Goal: Transaction & Acquisition: Book appointment/travel/reservation

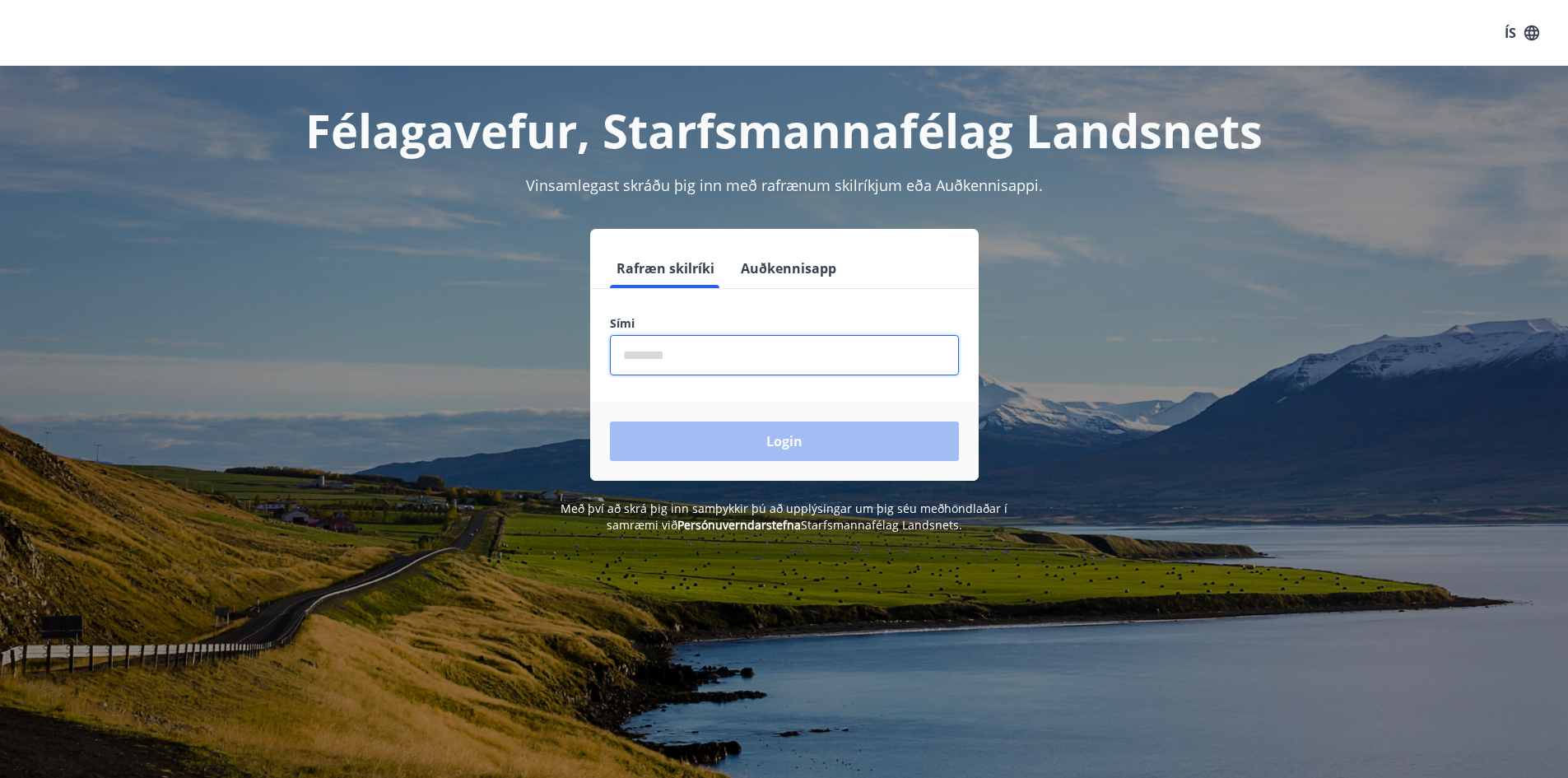
click at [714, 350] on input "phone" at bounding box center [784, 355] width 349 height 41
type input "********"
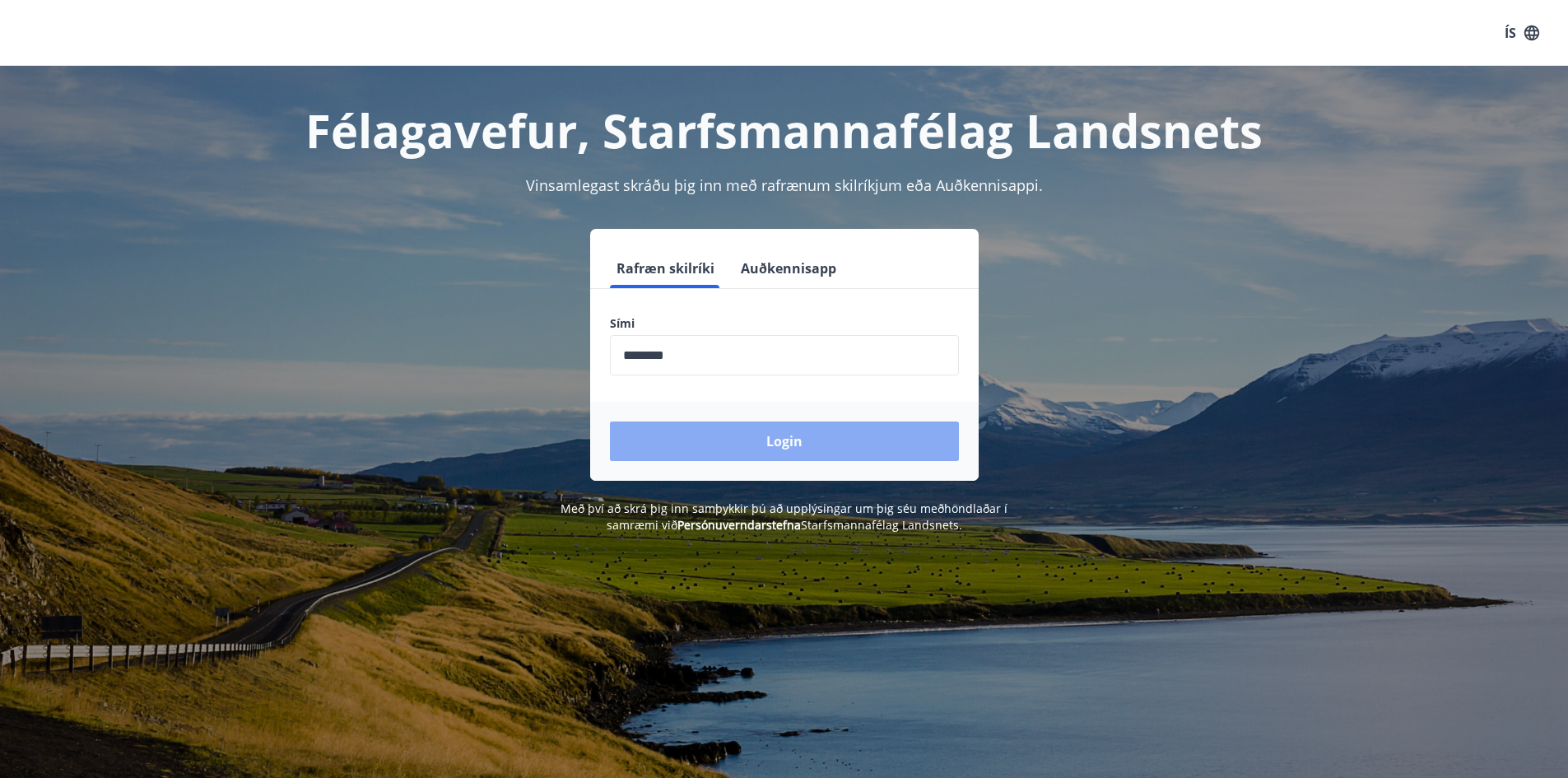
click at [743, 438] on button "Login" at bounding box center [784, 440] width 349 height 40
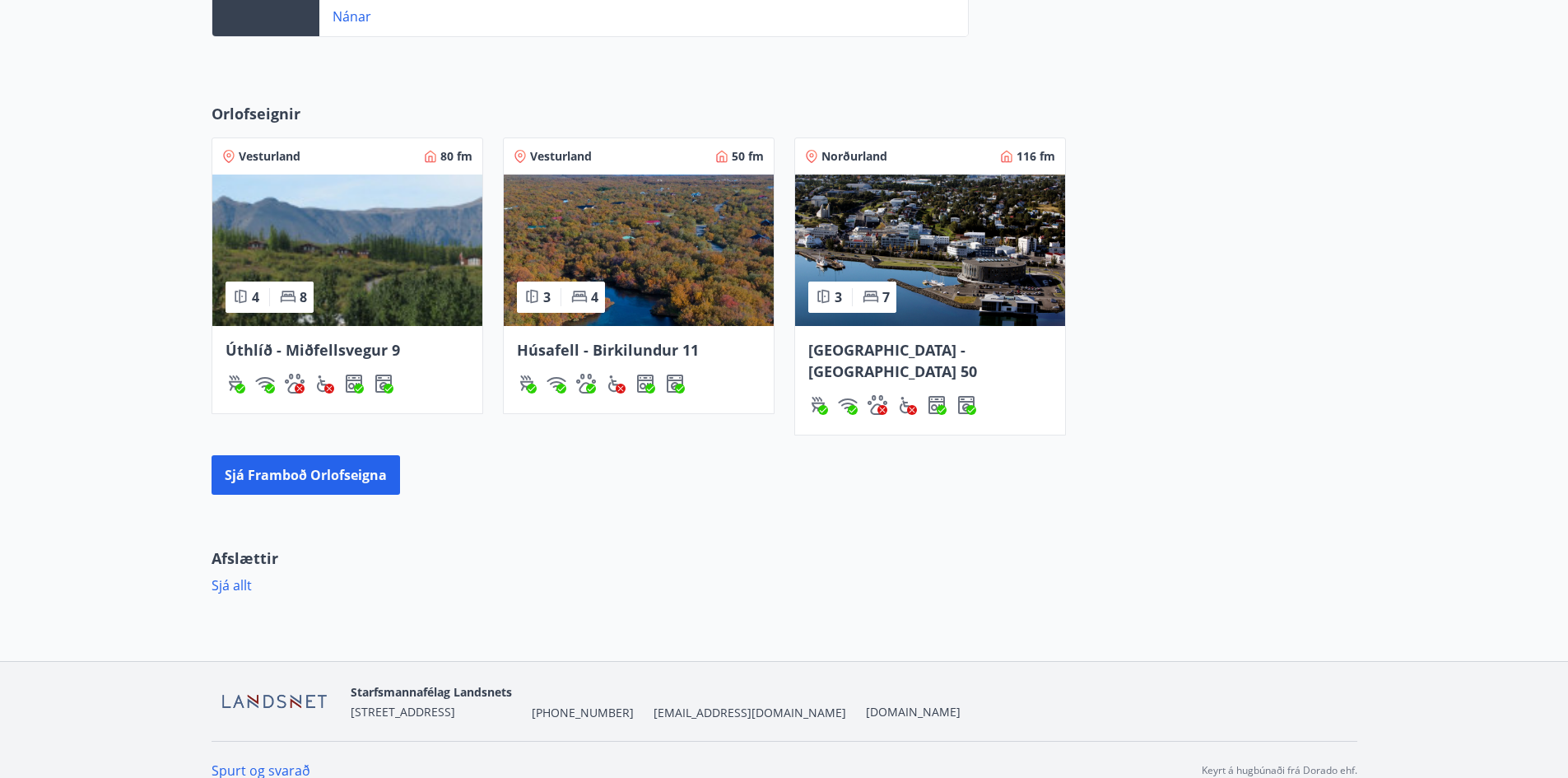
scroll to position [653, 0]
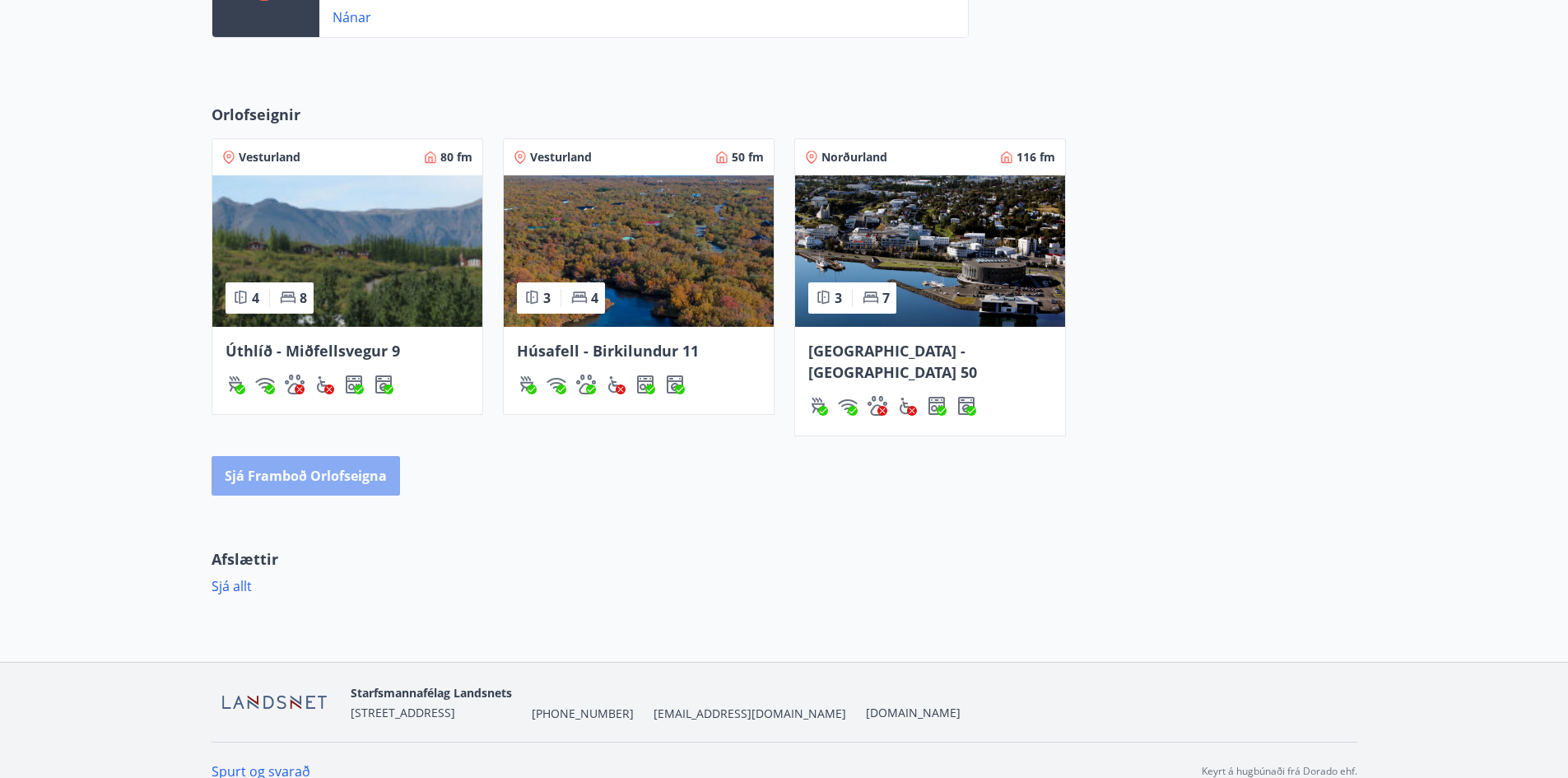
click at [318, 456] on button "Sjá framboð orlofseigna" at bounding box center [305, 475] width 188 height 40
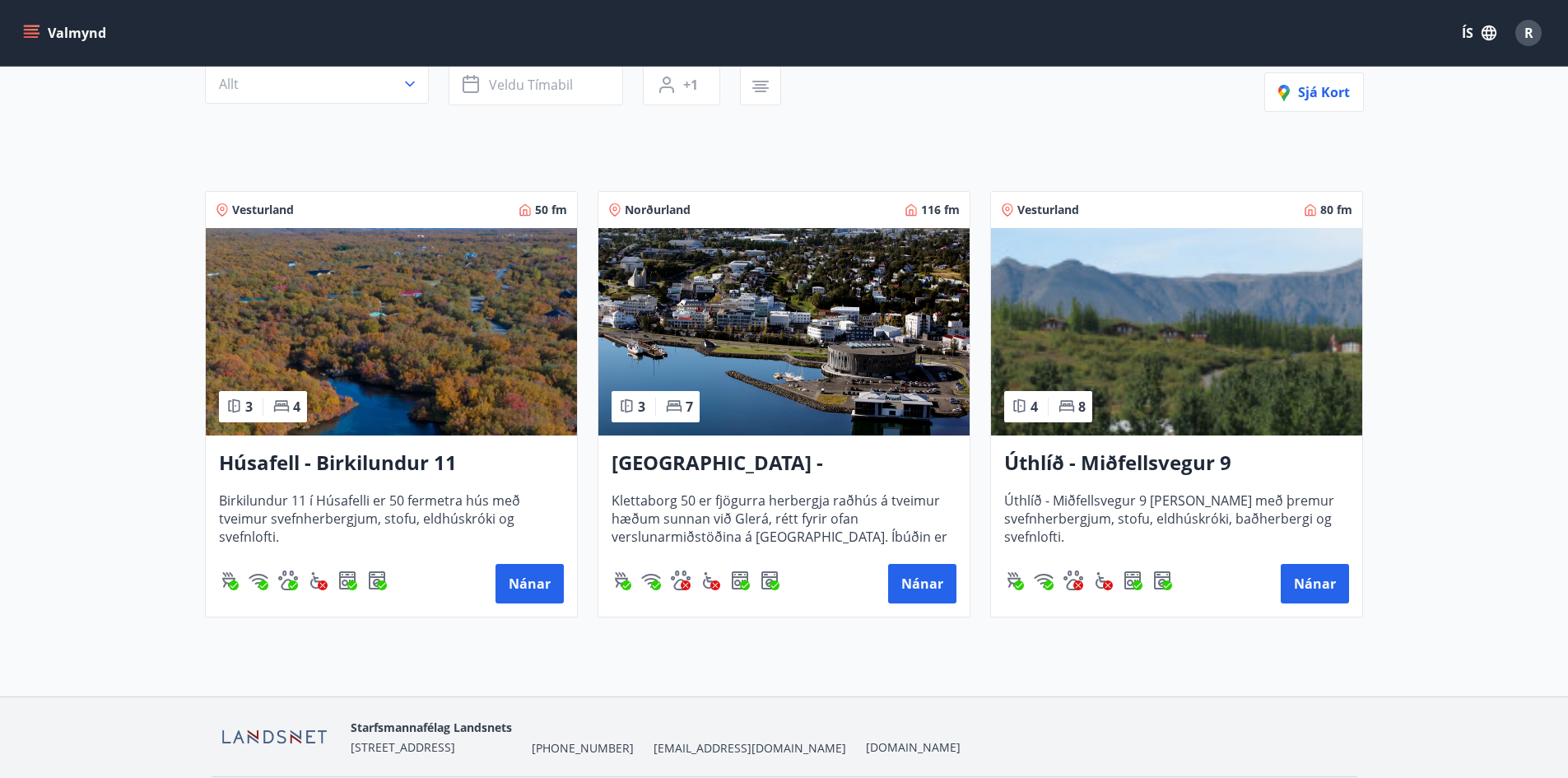
scroll to position [198, 0]
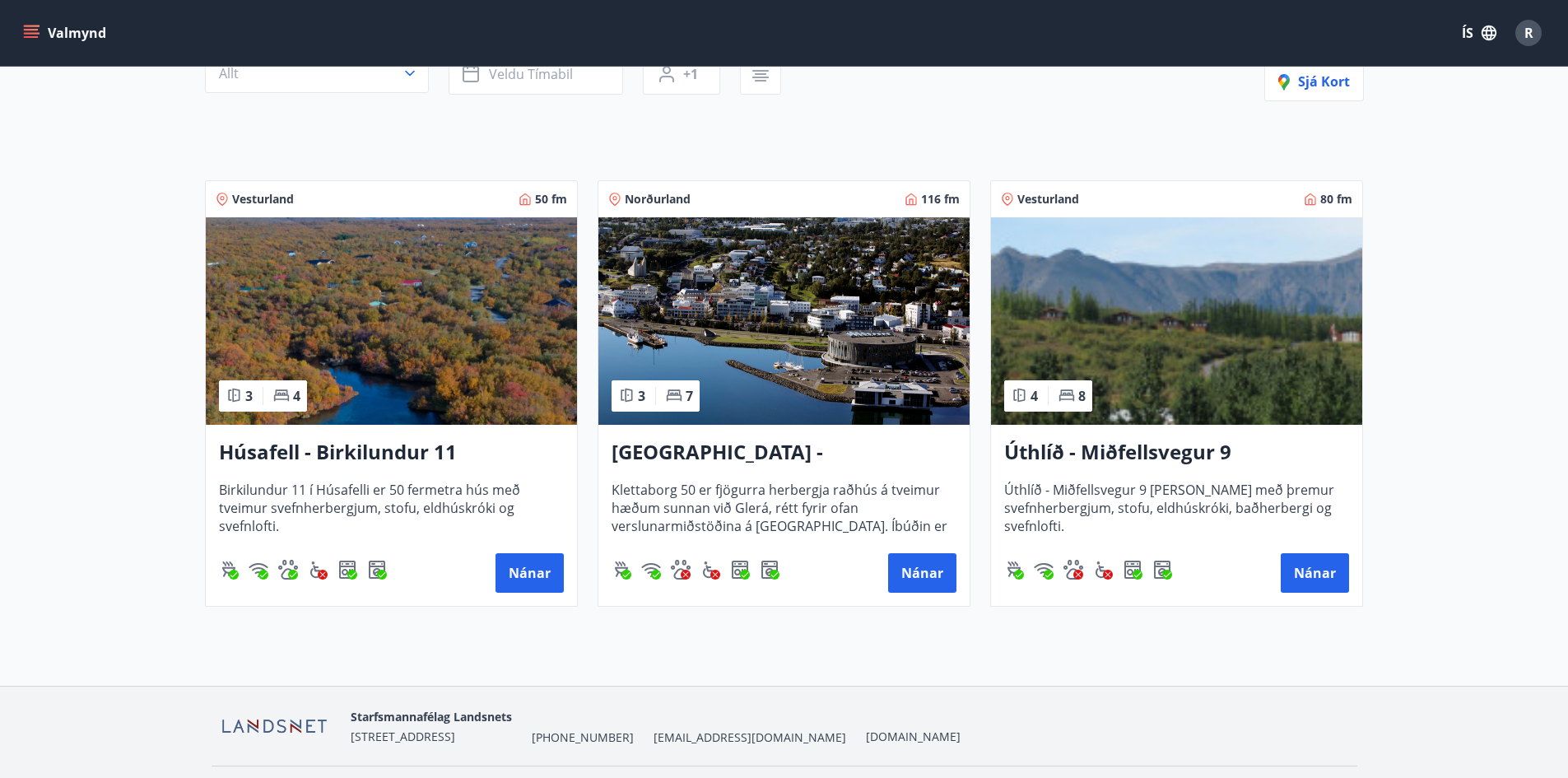
click at [1151, 448] on h3 "Úthlíð - Miðfellsvegur 9" at bounding box center [1176, 452] width 345 height 30
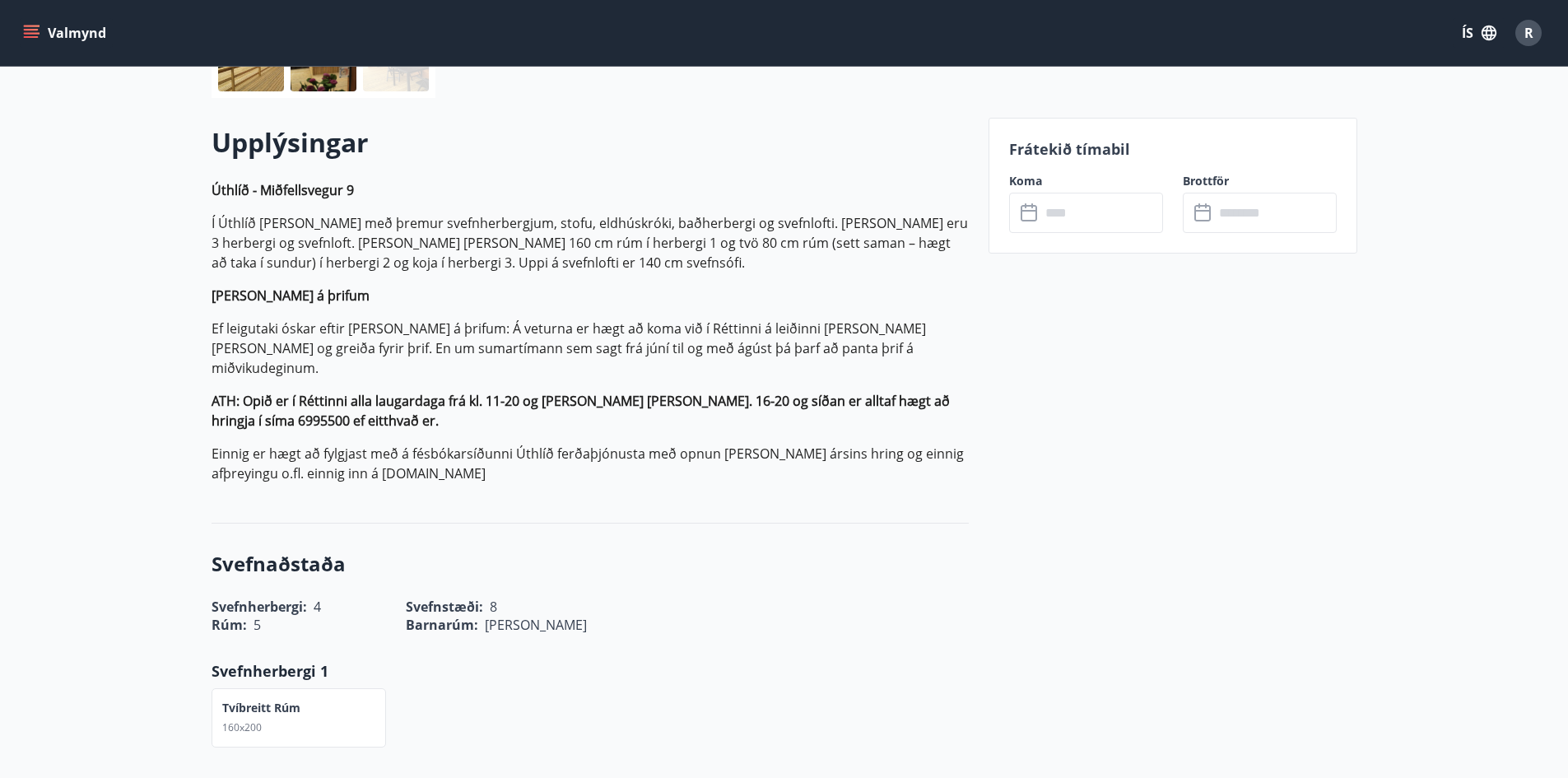
scroll to position [383, 0]
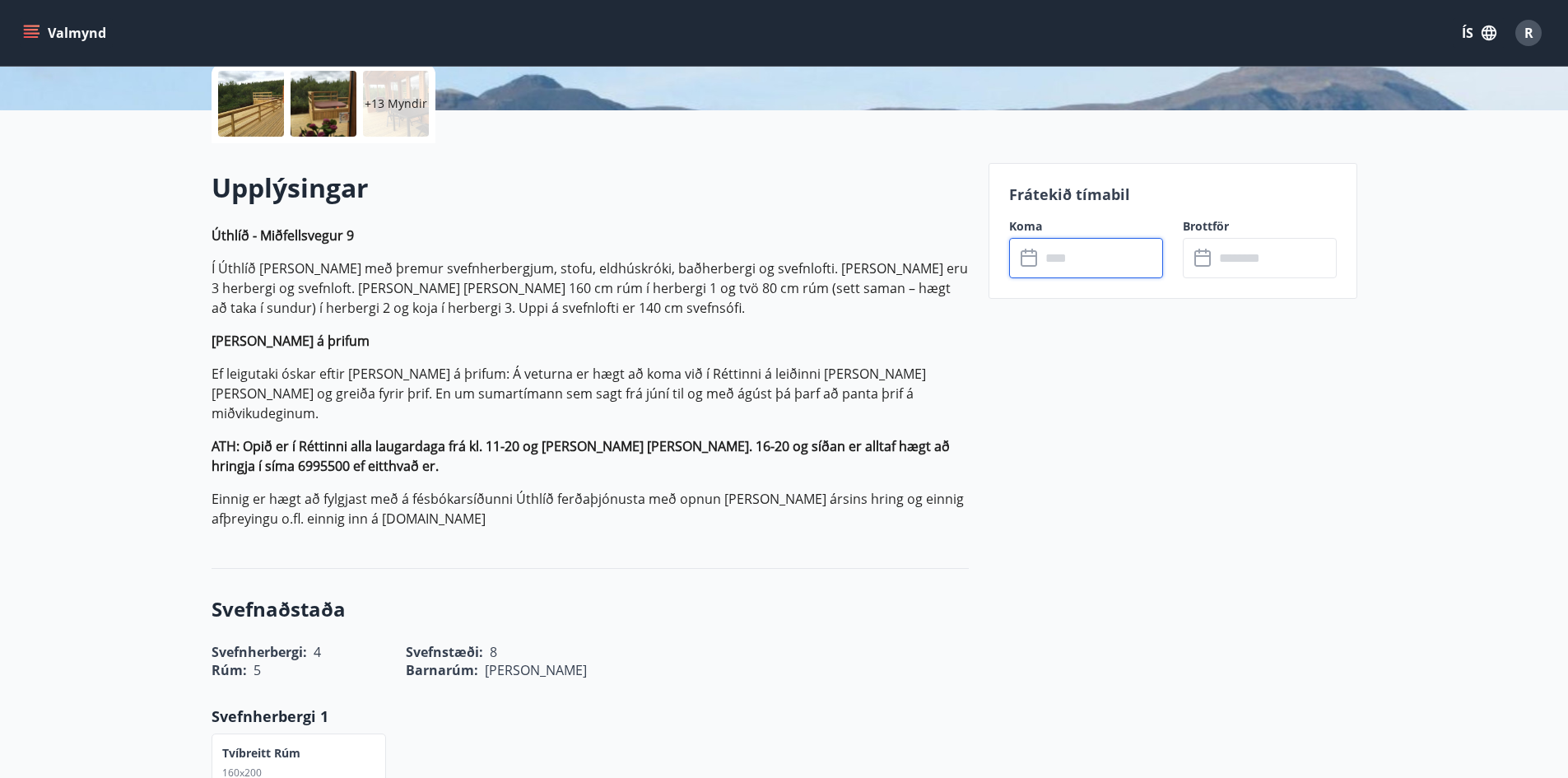
click at [1075, 256] on input "text" at bounding box center [1102, 258] width 122 height 41
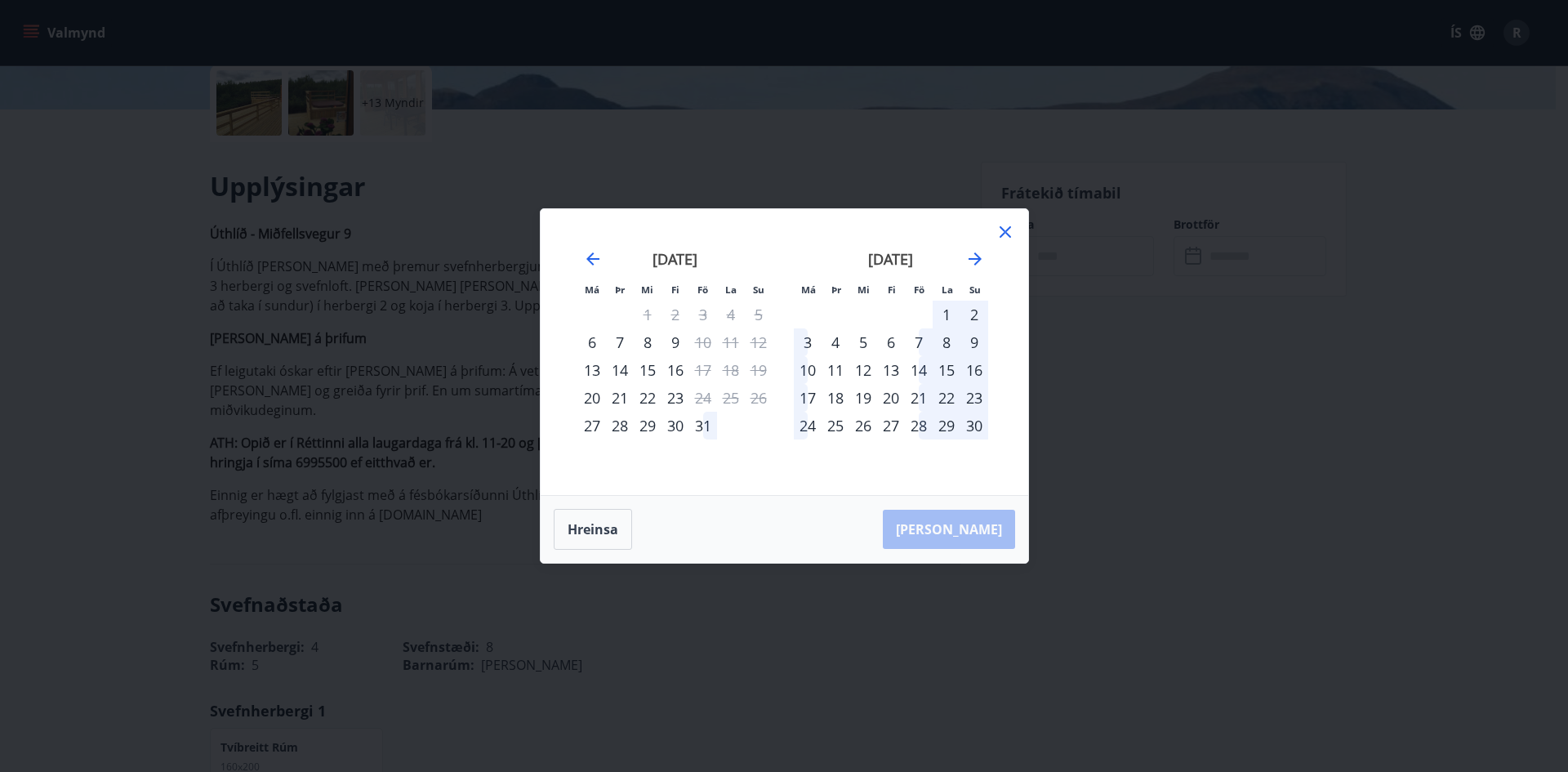
click at [920, 425] on div "28" at bounding box center [918, 425] width 28 height 28
click at [977, 263] on icon "Move forward to switch to the next month." at bounding box center [975, 259] width 13 height 13
click at [809, 315] on div "1" at bounding box center [808, 314] width 28 height 28
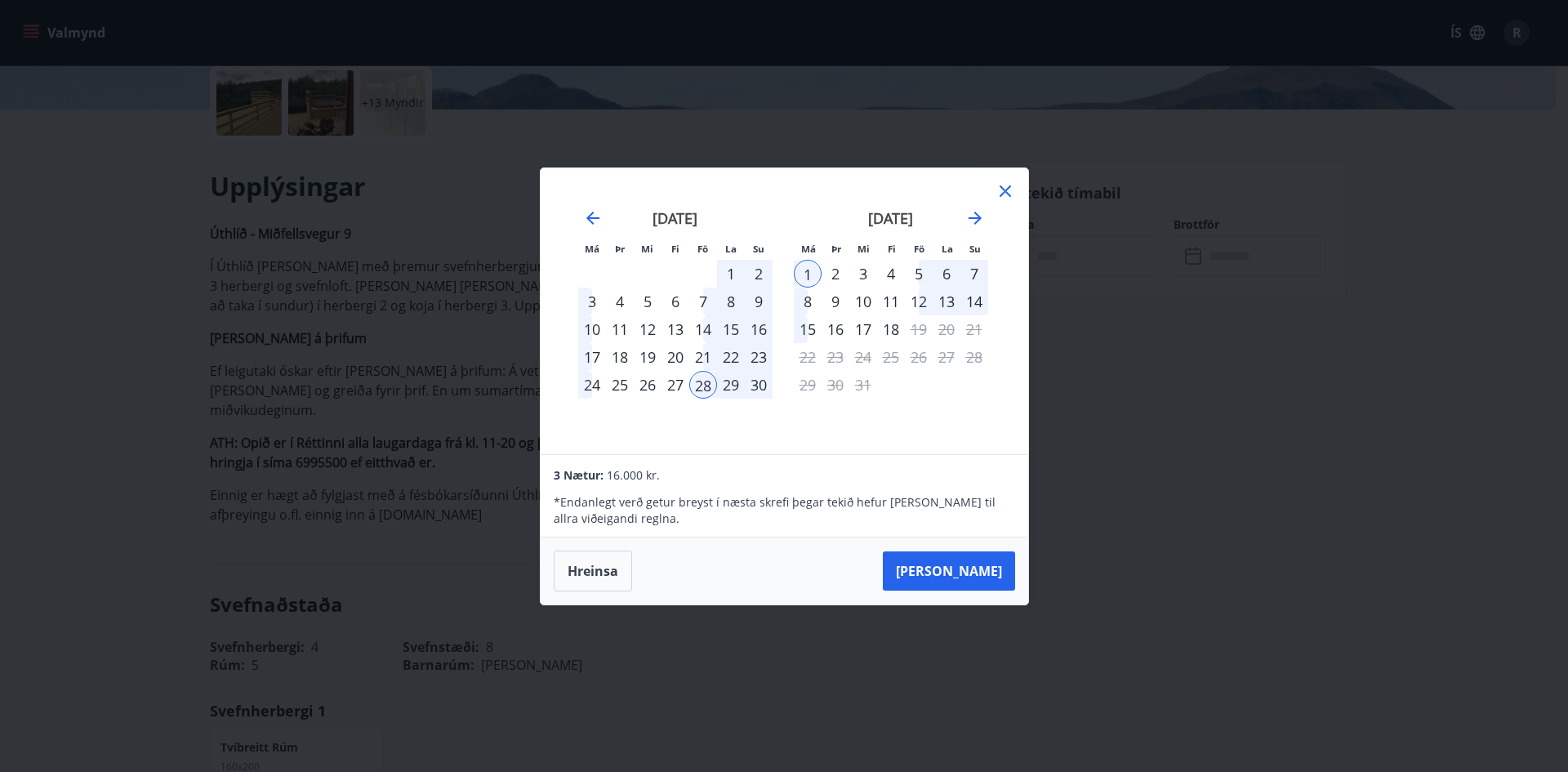
click at [761, 386] on div "30" at bounding box center [758, 384] width 28 height 28
click at [732, 385] on div "29" at bounding box center [731, 384] width 28 height 28
click at [750, 389] on div "30" at bounding box center [758, 384] width 28 height 28
click at [810, 275] on div "1" at bounding box center [808, 273] width 28 height 28
click at [933, 274] on div "6" at bounding box center [946, 273] width 28 height 28
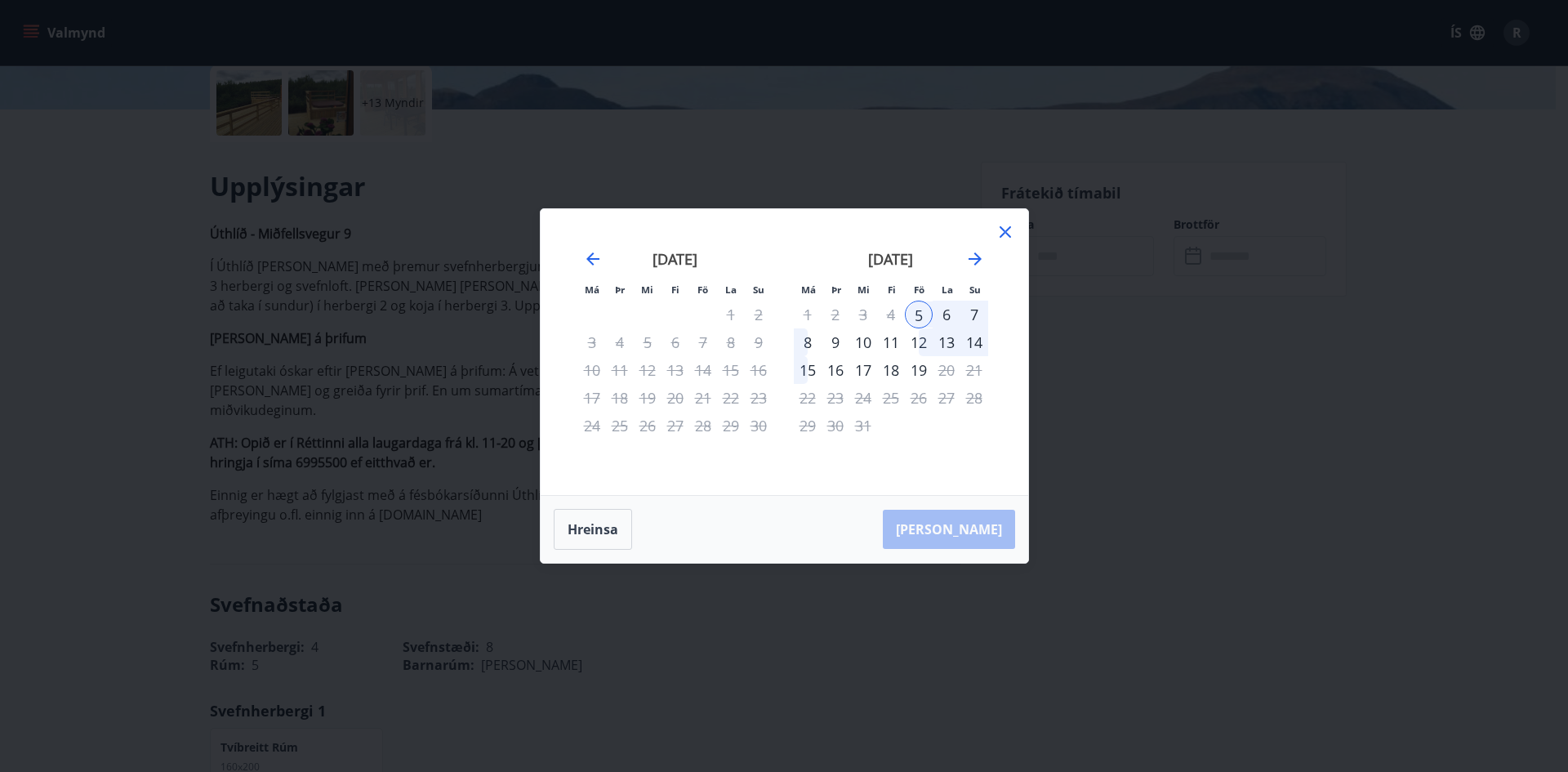
click at [1007, 239] on icon at bounding box center [1005, 232] width 19 height 19
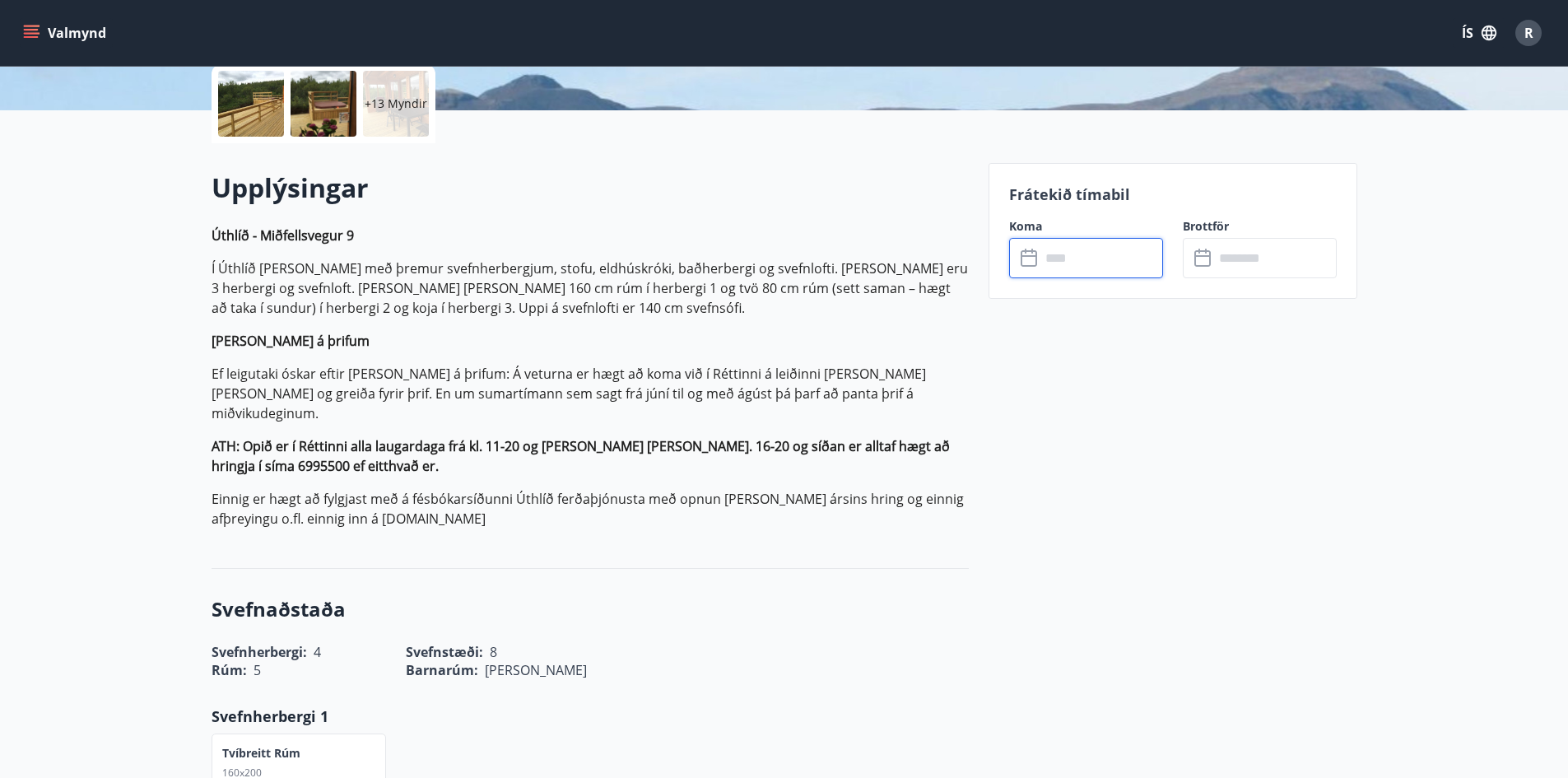
click at [1080, 258] on input "text" at bounding box center [1102, 258] width 122 height 41
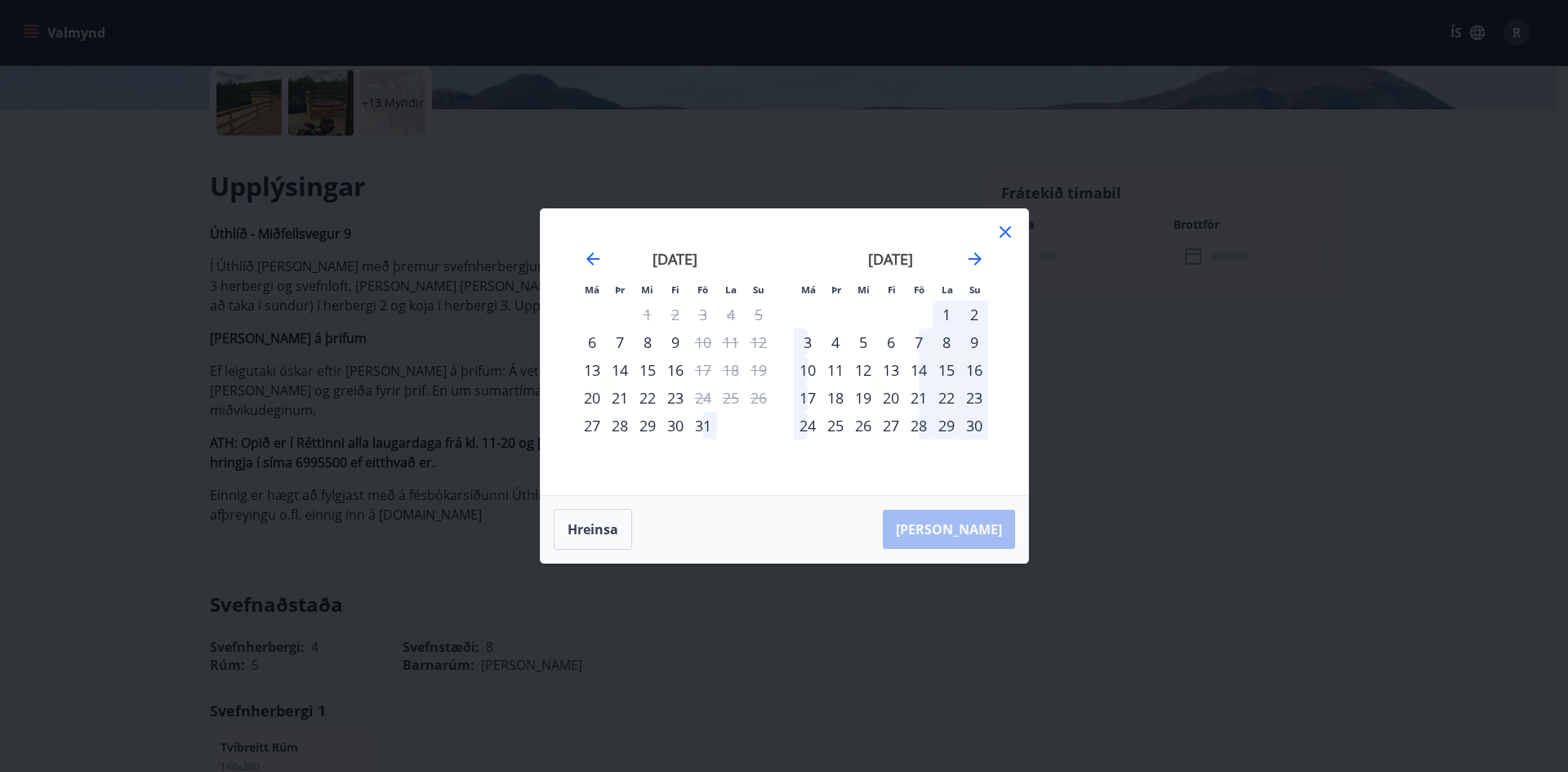
click at [925, 426] on div "28" at bounding box center [918, 425] width 28 height 28
click at [977, 261] on icon "Move forward to switch to the next month." at bounding box center [975, 259] width 19 height 19
click at [805, 318] on div "1" at bounding box center [808, 314] width 28 height 28
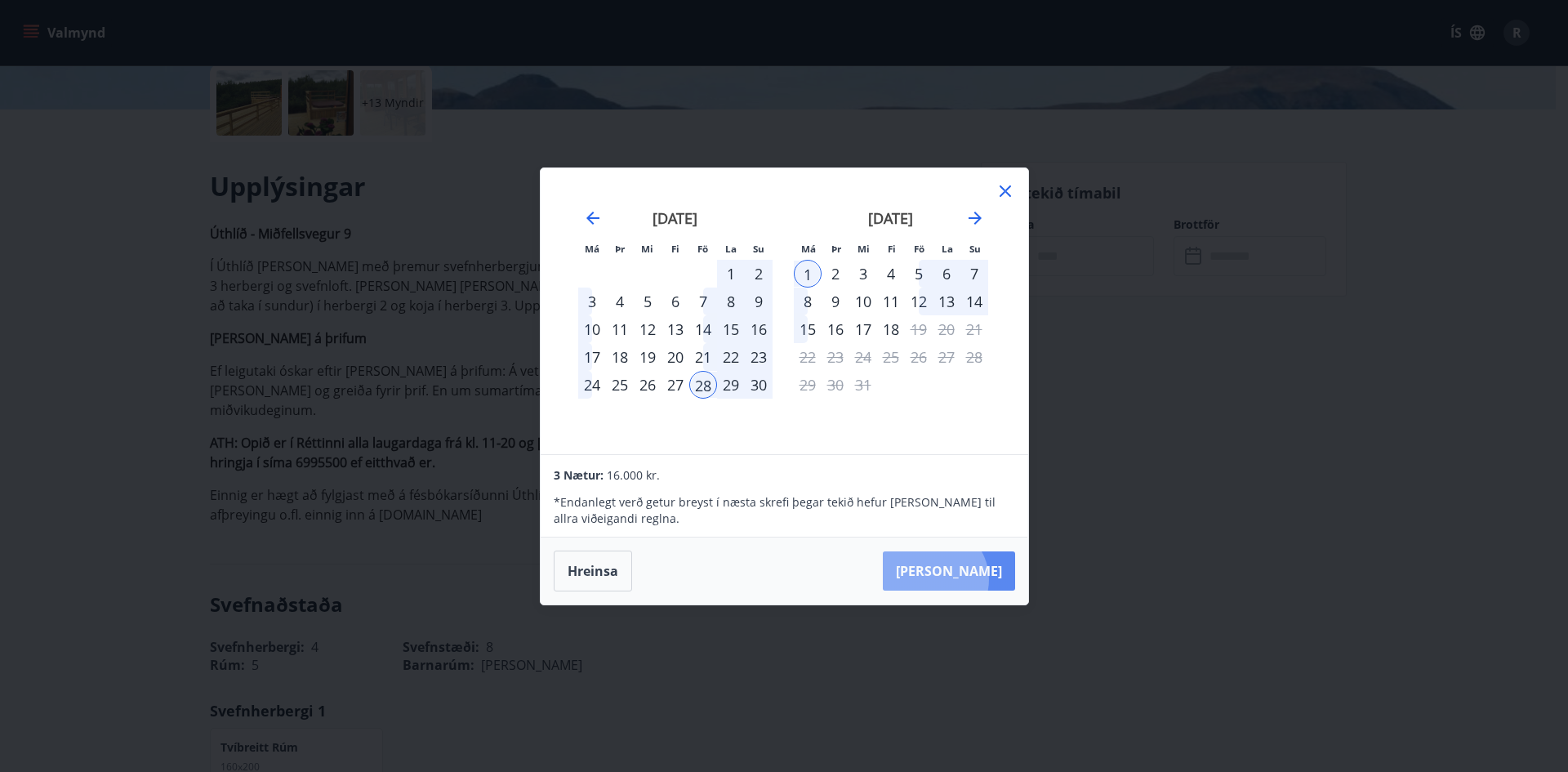
click at [984, 579] on button "Taka Frá" at bounding box center [948, 571] width 132 height 39
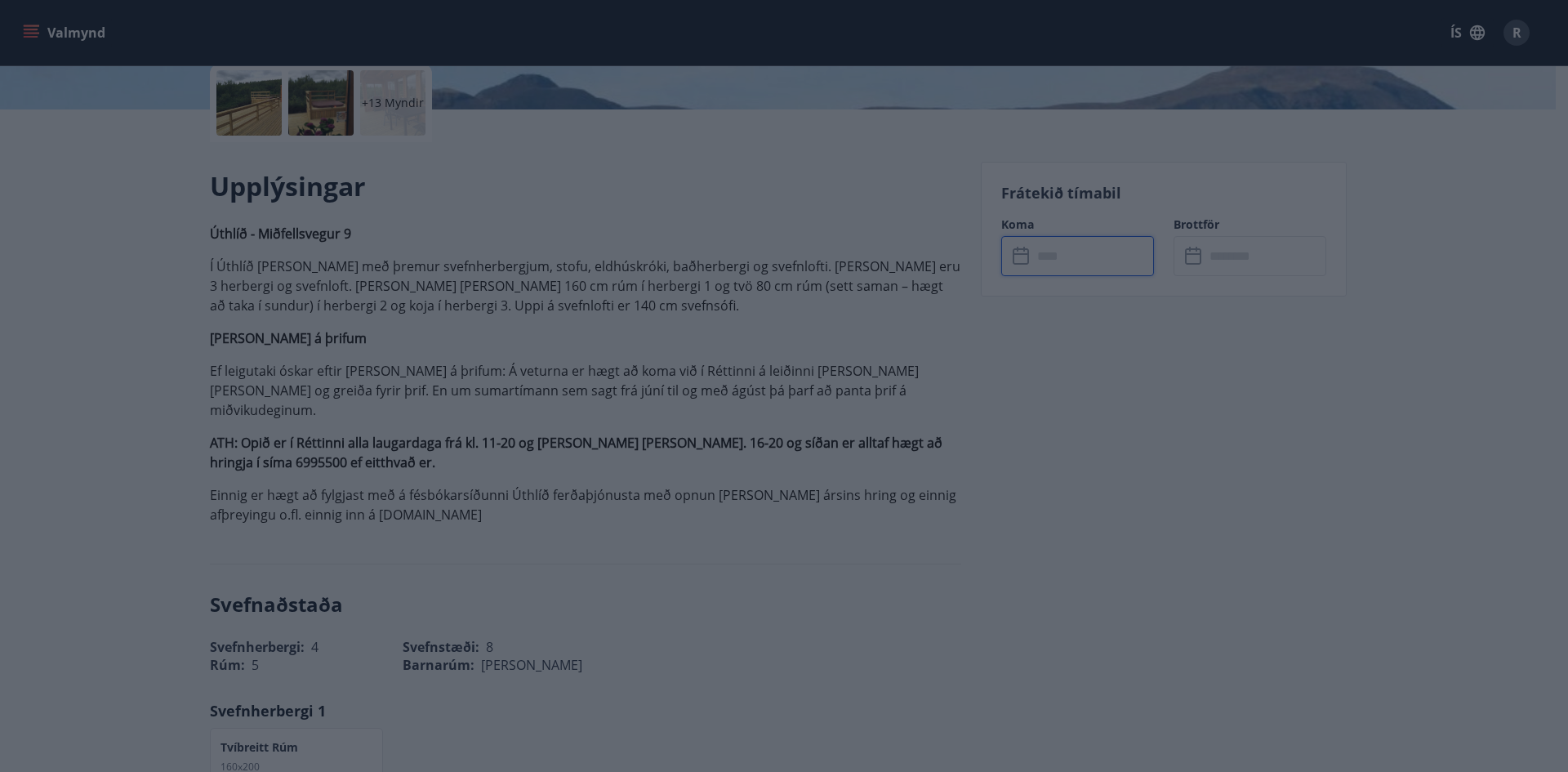
type input "******"
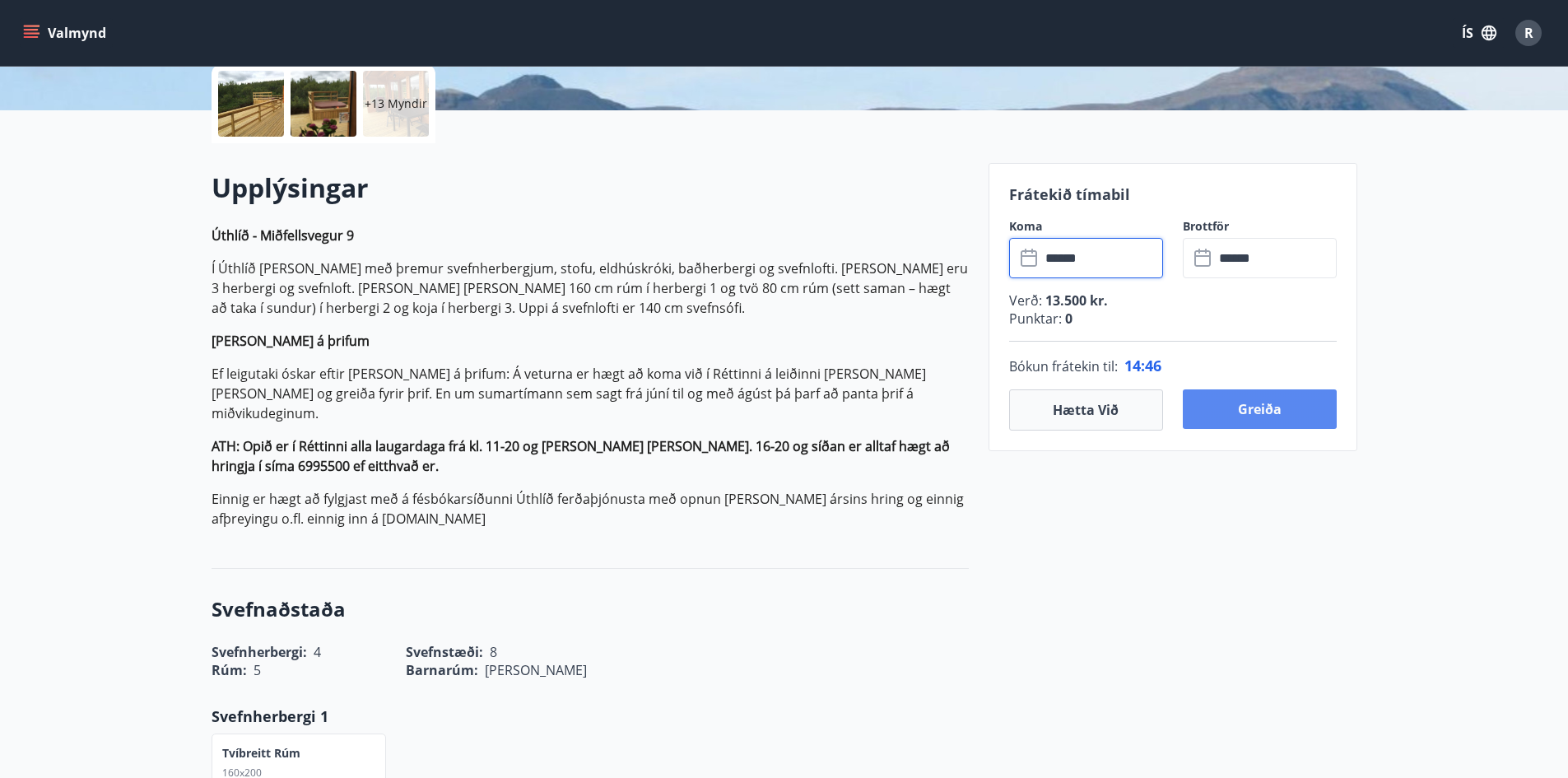
click at [1244, 405] on button "Greiða" at bounding box center [1259, 408] width 154 height 40
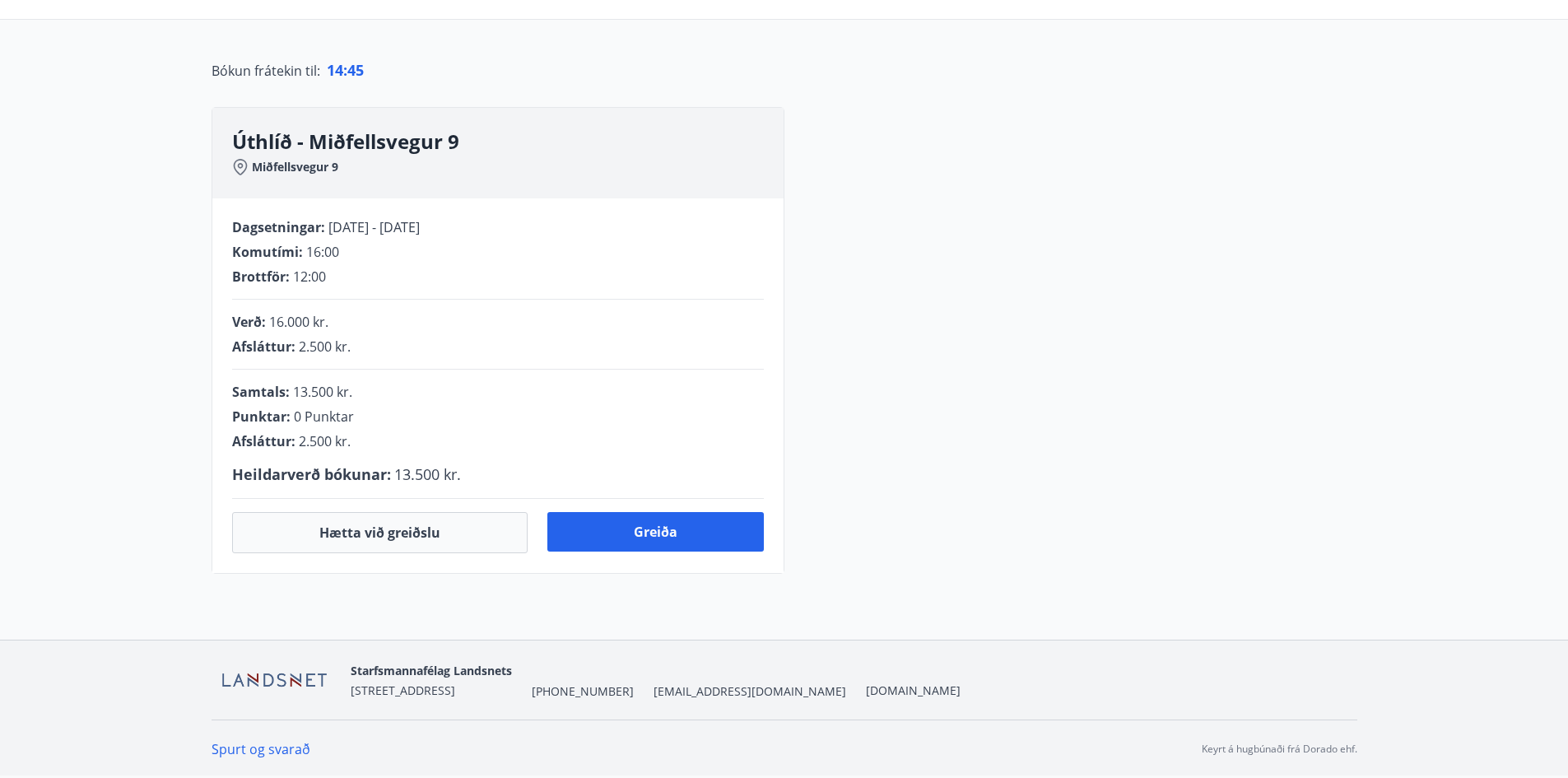
scroll to position [336, 0]
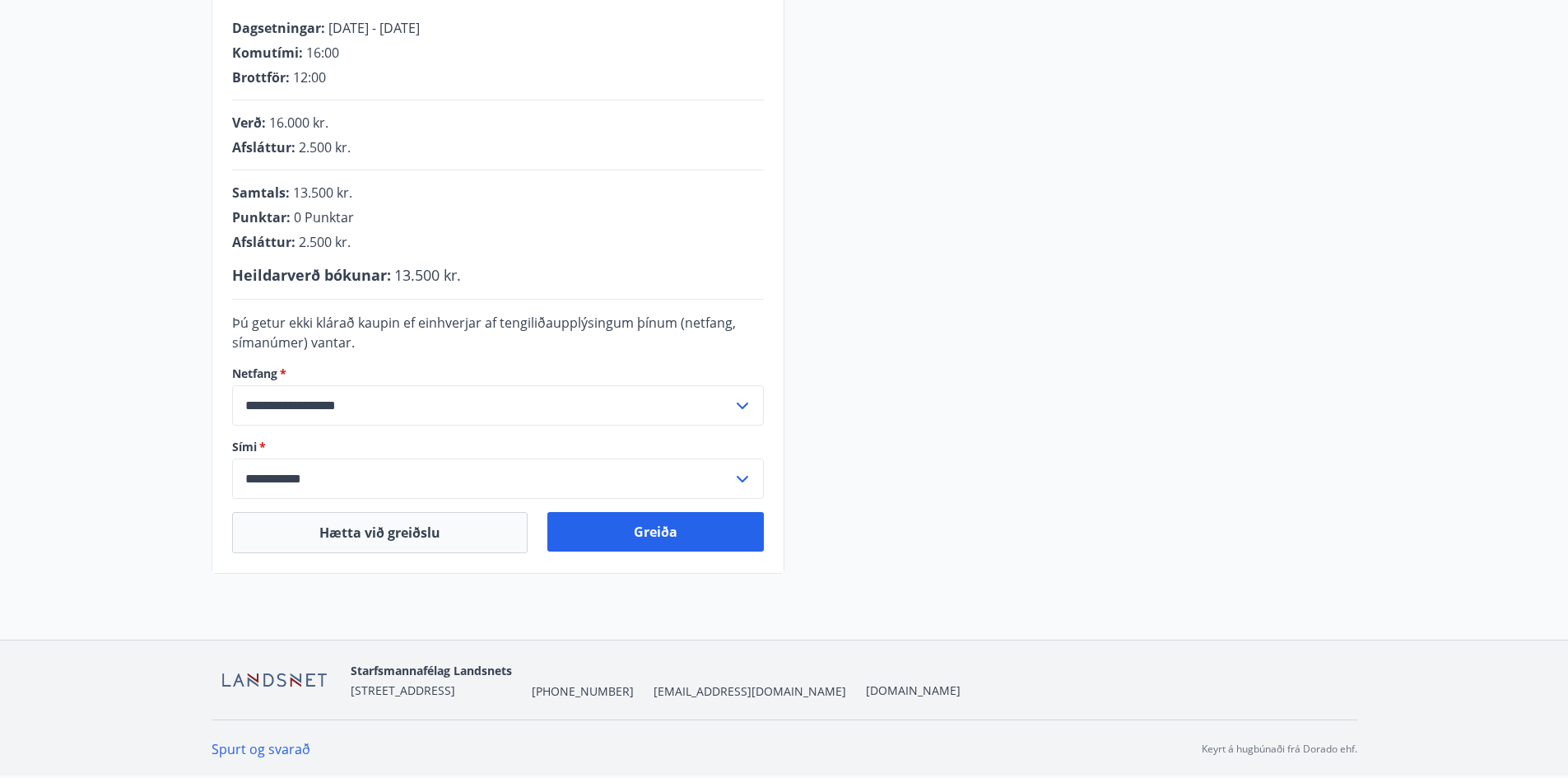
click at [1244, 405] on div "**********" at bounding box center [784, 241] width 1145 height 666
click at [650, 535] on button "Greiða" at bounding box center [655, 532] width 216 height 40
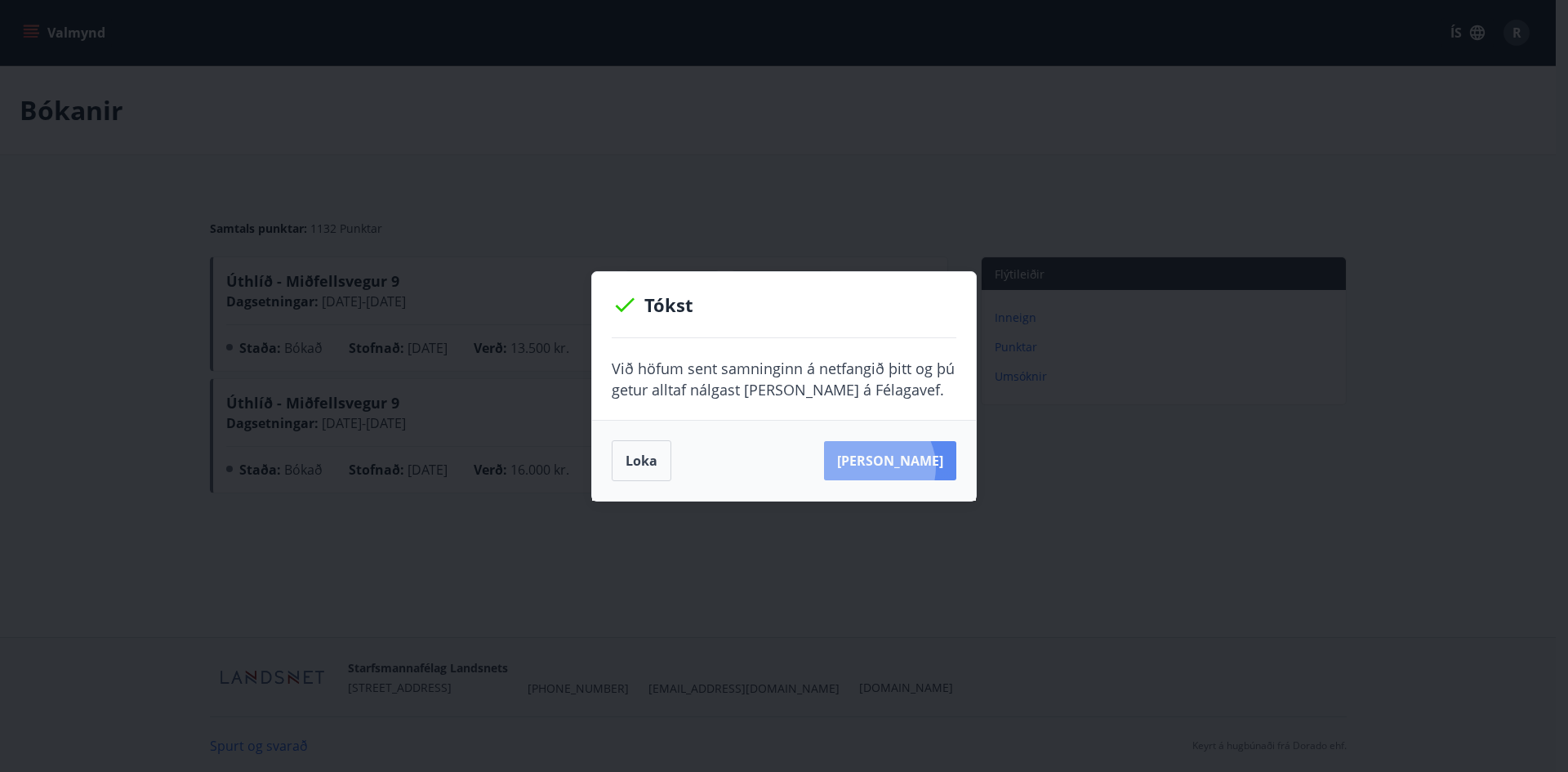
click at [899, 467] on button "Sjá samning" at bounding box center [889, 460] width 132 height 39
click at [639, 472] on button "Loka" at bounding box center [642, 460] width 60 height 40
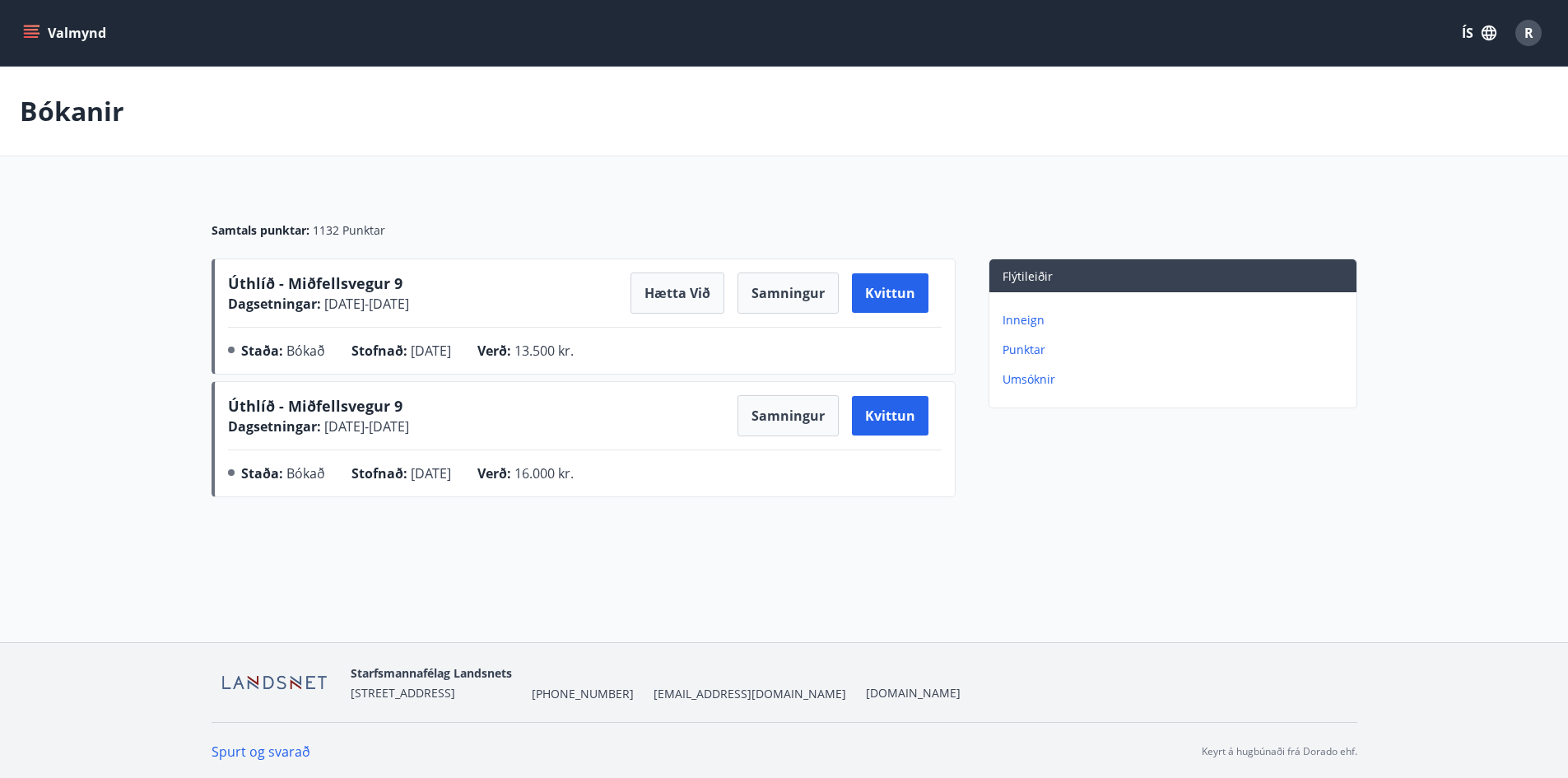
click at [409, 414] on div "Úthlíð - Miðfellsvegur 9 Dagsetningar : 29.11.2024 - 02.12.2024" at bounding box center [318, 415] width 181 height 41
click at [24, 39] on icon "menu" at bounding box center [31, 32] width 16 height 16
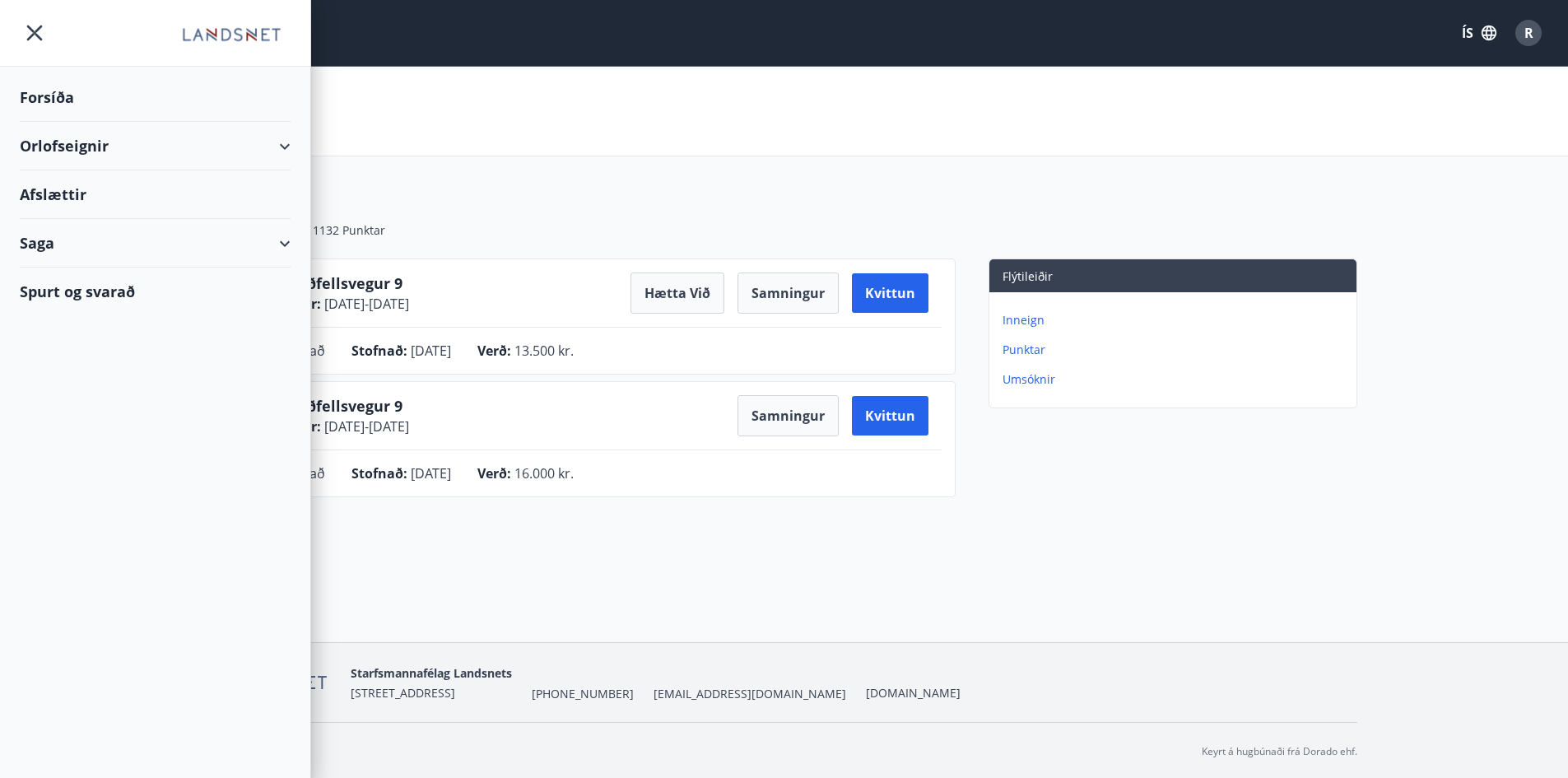
click at [53, 103] on div "Forsíða" at bounding box center [154, 98] width 271 height 49
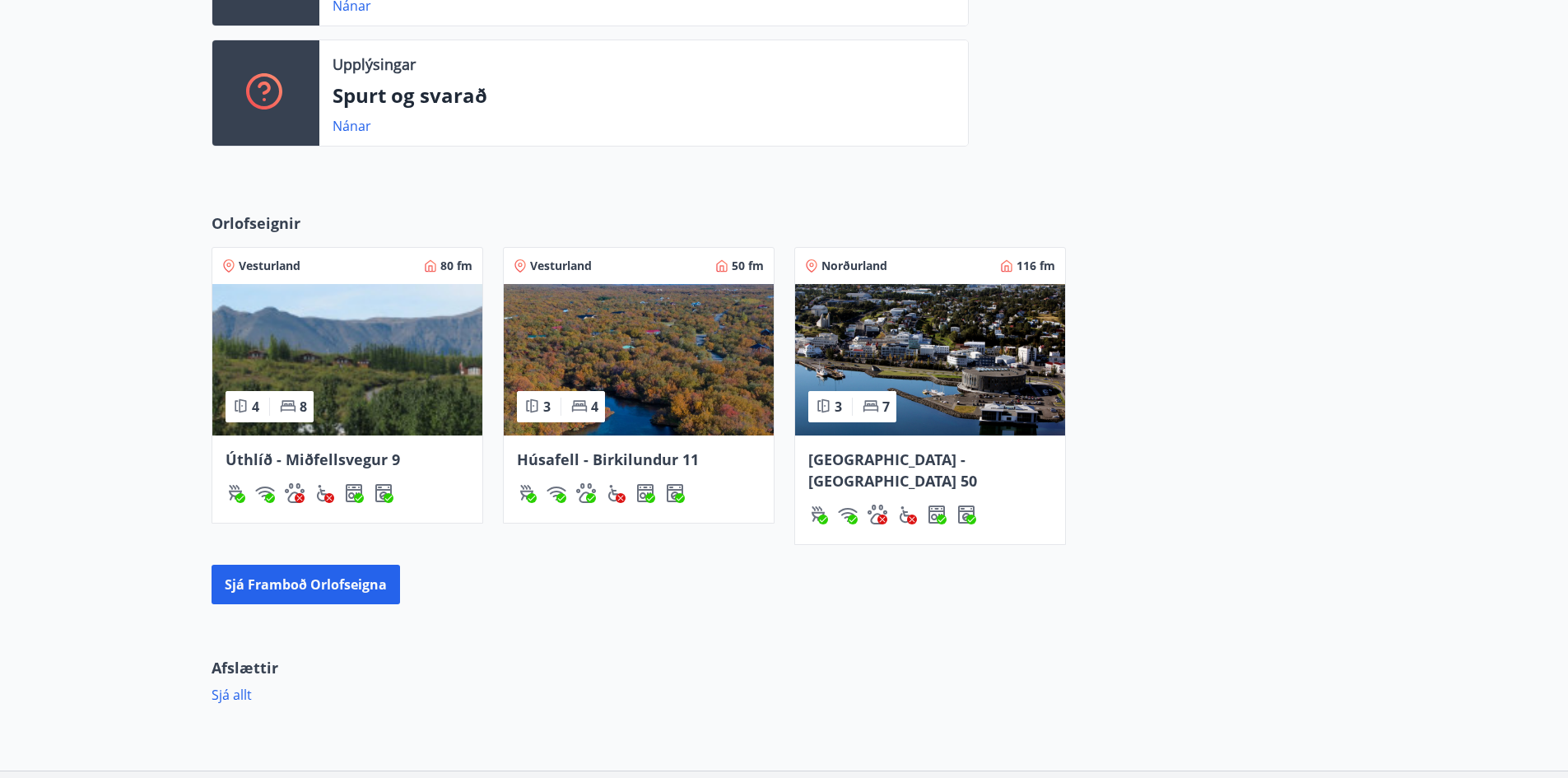
click at [959, 351] on img at bounding box center [930, 360] width 270 height 151
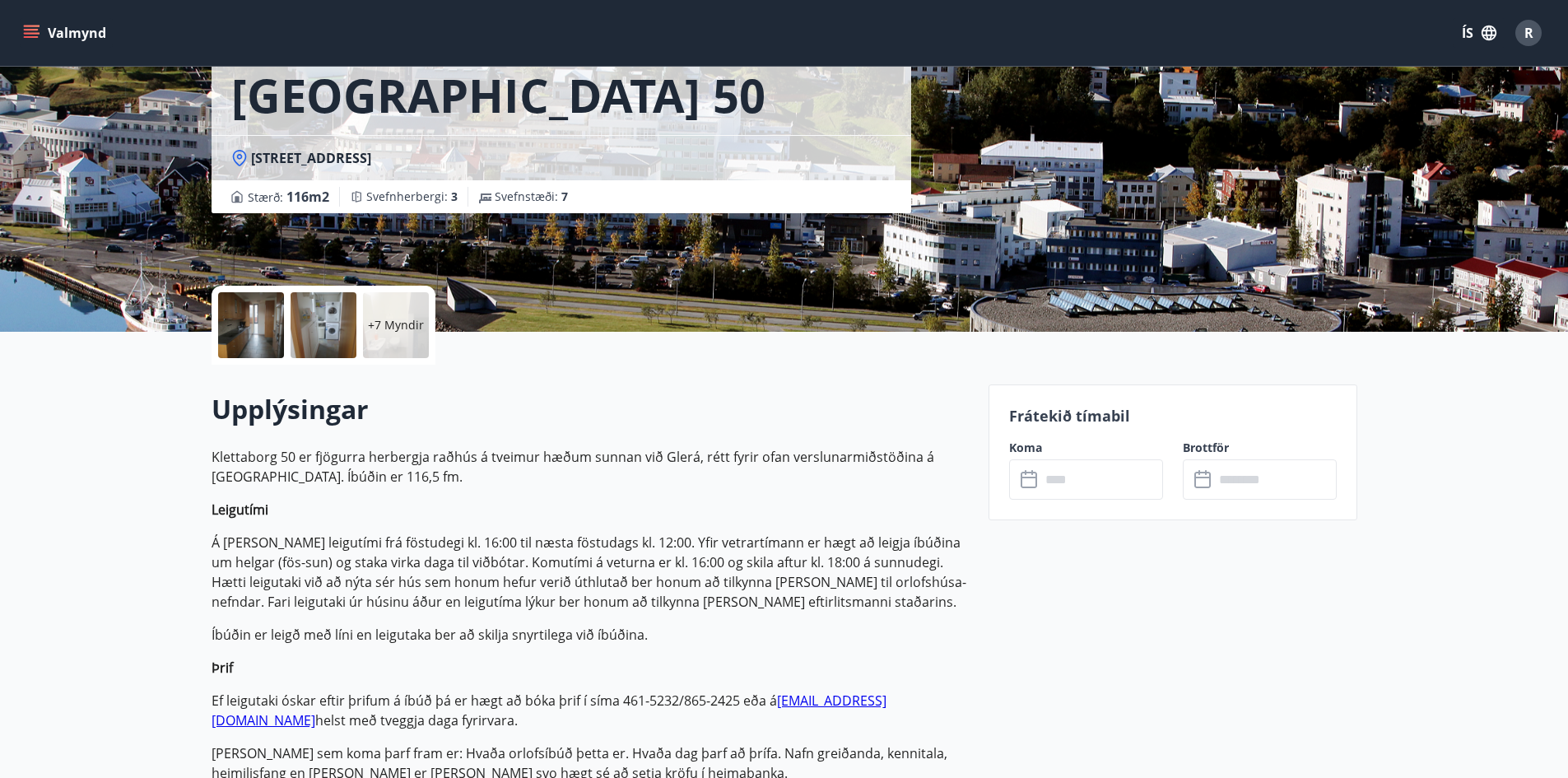
scroll to position [166, 0]
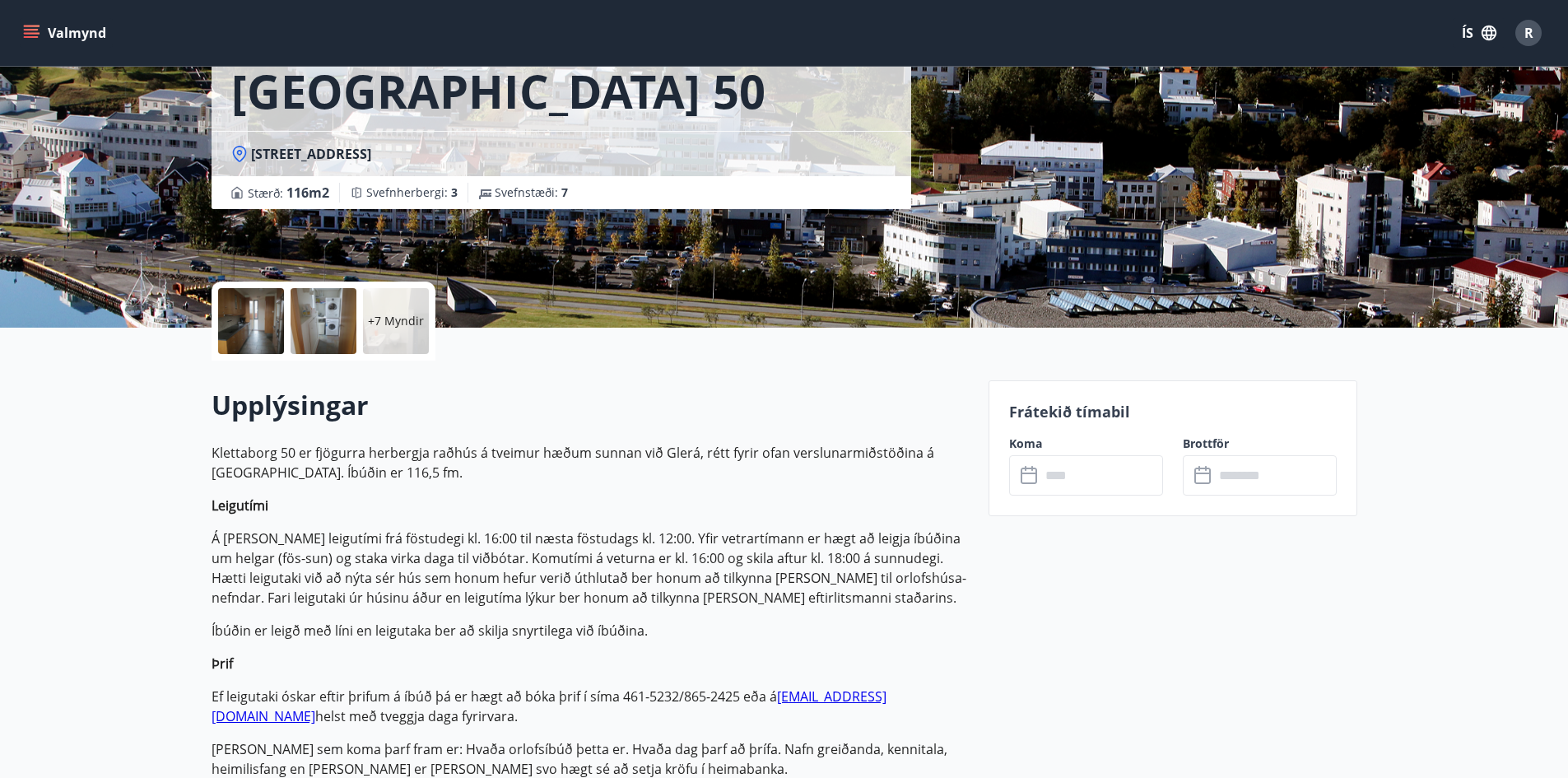
click at [1103, 475] on input "text" at bounding box center [1102, 475] width 122 height 41
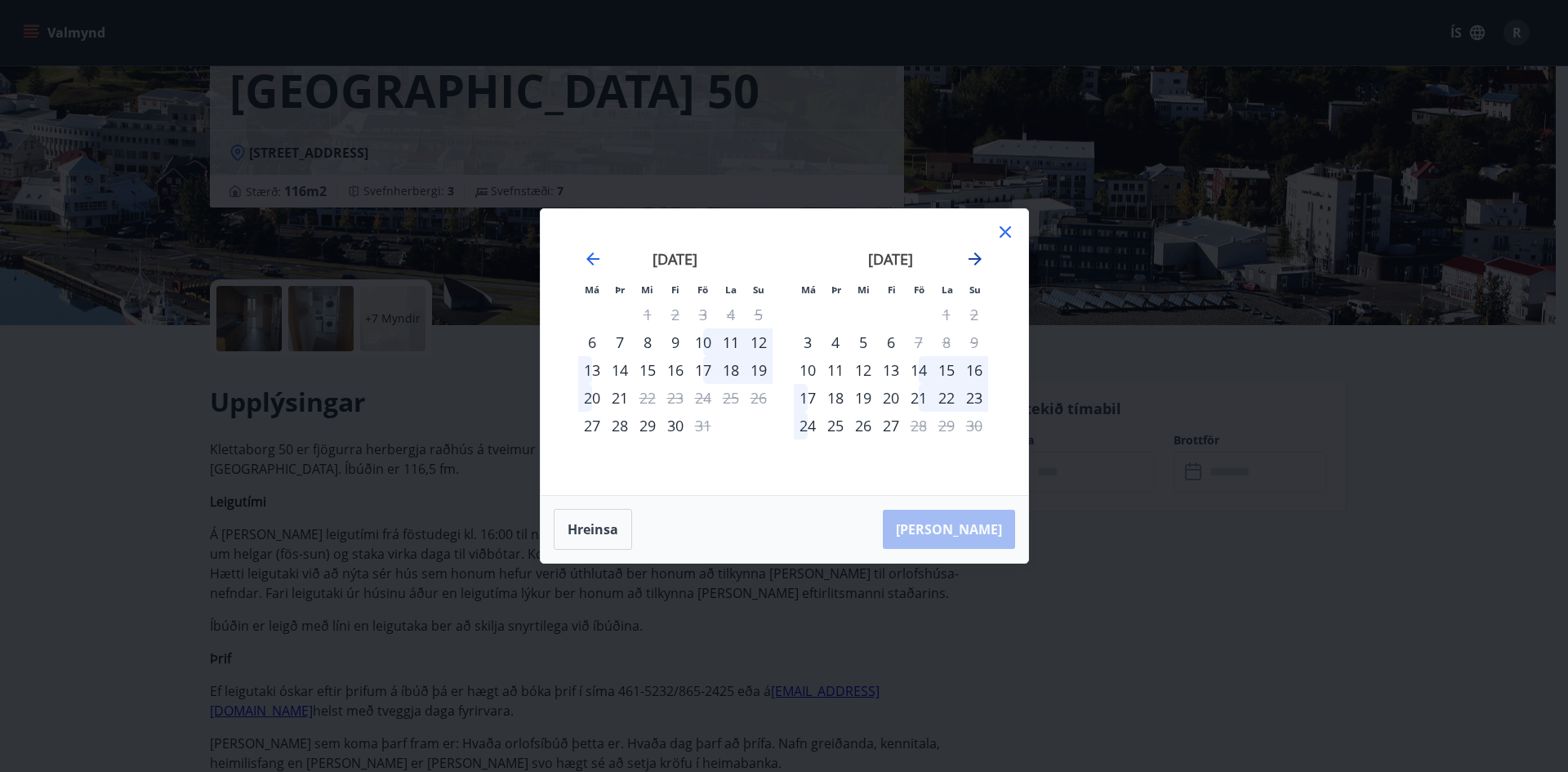
click at [979, 256] on icon "Move forward to switch to the next month." at bounding box center [975, 259] width 19 height 19
click at [977, 259] on icon "Move forward to switch to the next month." at bounding box center [975, 259] width 13 height 13
click at [1092, 400] on div "Má Þr Mi Fi Fö La Su Má Þr Mi Fi Fö La Su janúar 2026 1 2 3 4 5 6 7 8 9 10 11 1…" at bounding box center [784, 386] width 1568 height 772
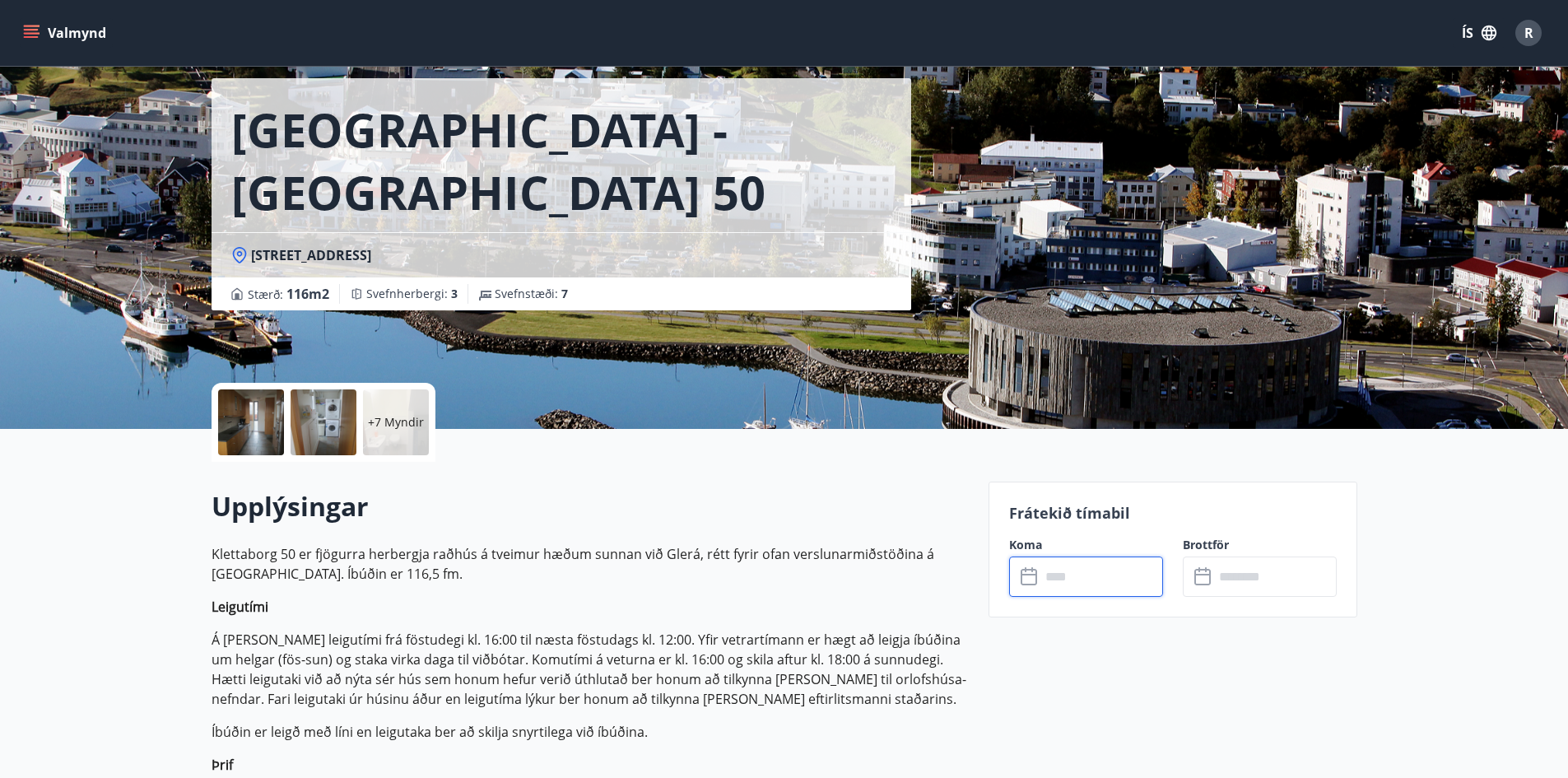
scroll to position [0, 0]
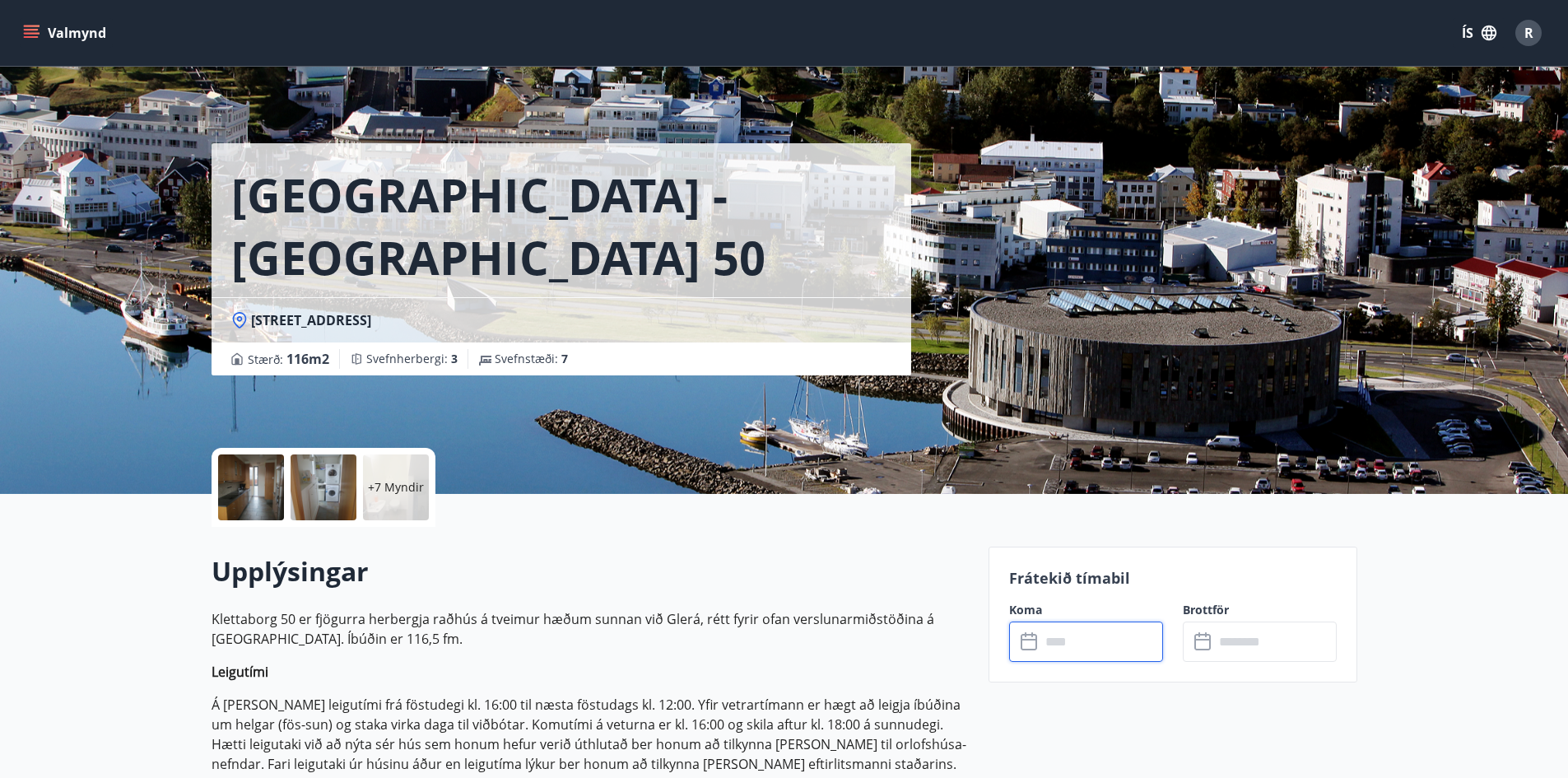
click at [1084, 646] on input "text" at bounding box center [1102, 642] width 122 height 41
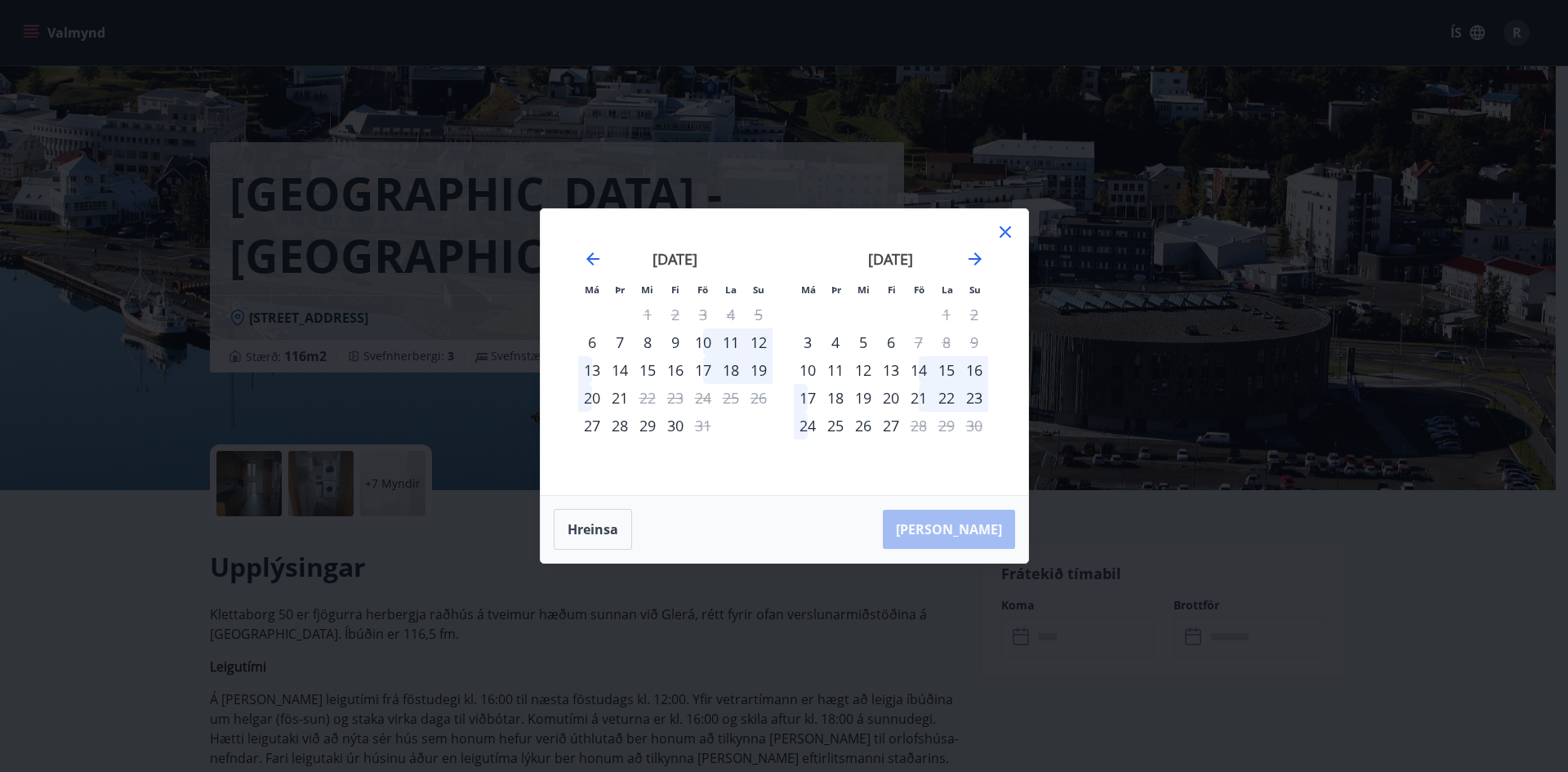
click at [1004, 229] on icon at bounding box center [1005, 232] width 19 height 19
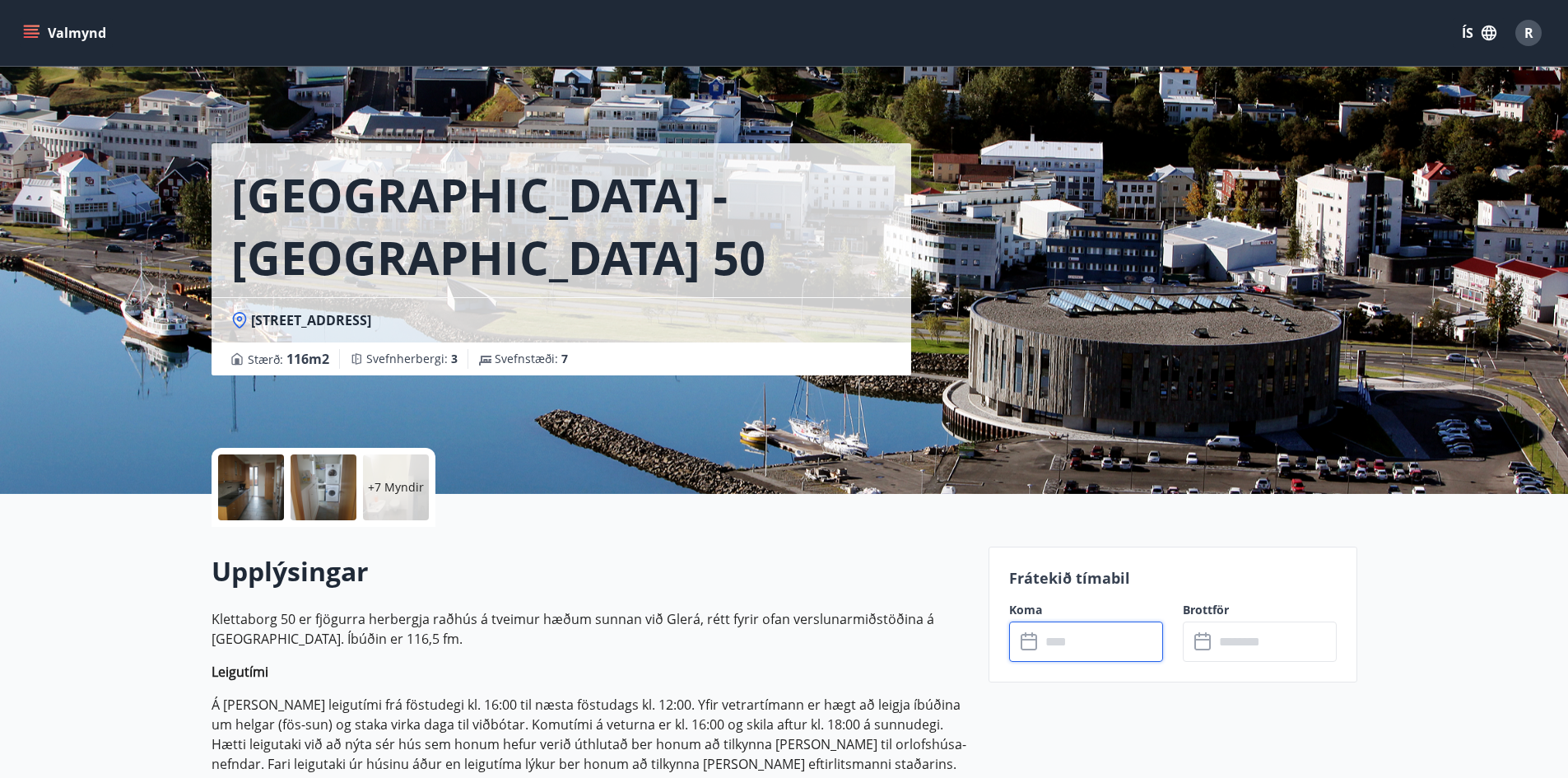
click at [36, 31] on icon "menu" at bounding box center [31, 32] width 16 height 16
click at [627, 405] on div "Akureyri - Klettaborg 50 Klettaborg 50, 600 Akureyri Stærð : 116 m2 Svefnherber…" at bounding box center [593, 246] width 764 height 494
click at [56, 39] on button "Valmynd" at bounding box center [66, 33] width 93 height 30
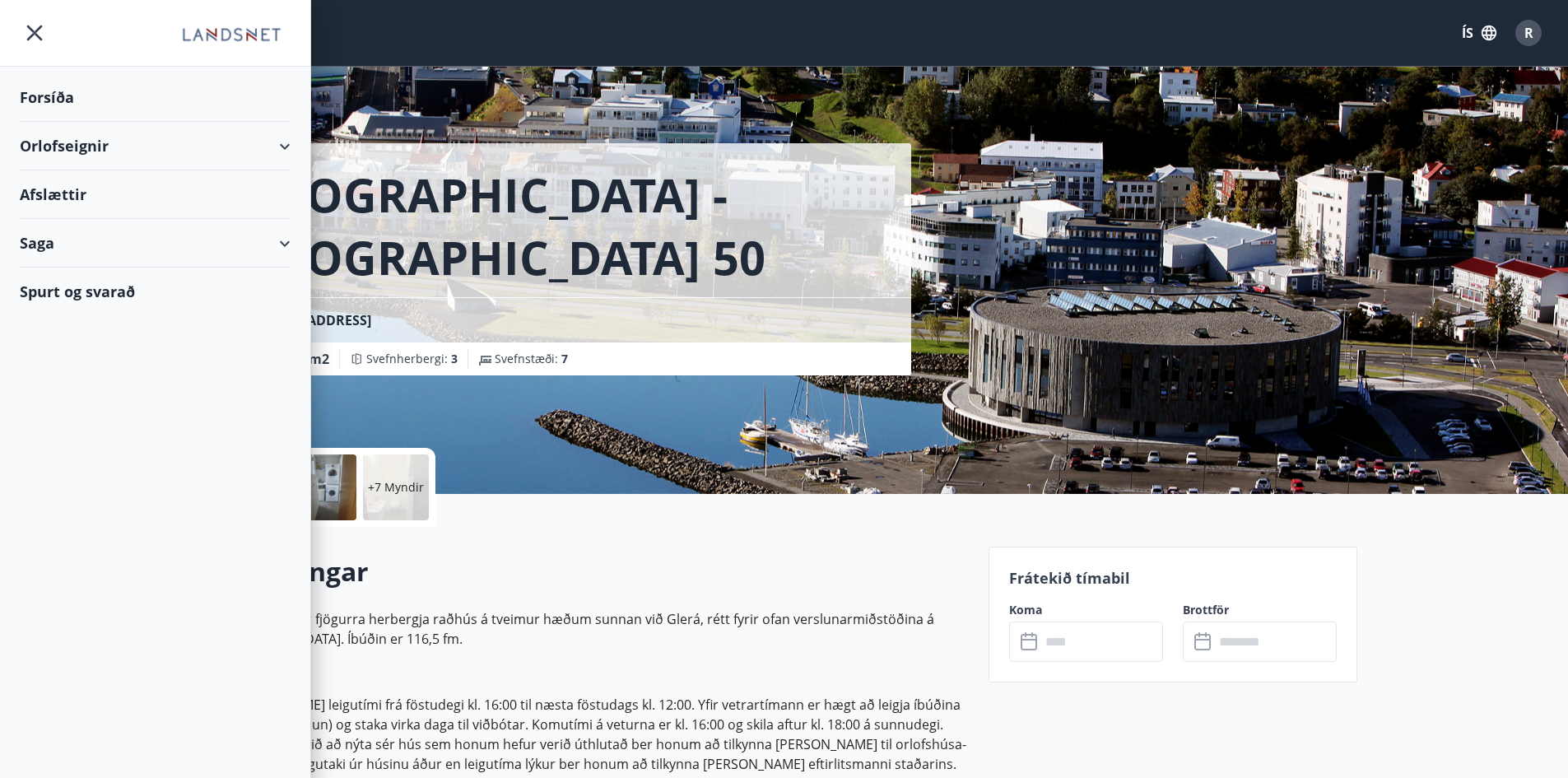
click at [52, 151] on div "Orlofseignir" at bounding box center [154, 146] width 271 height 49
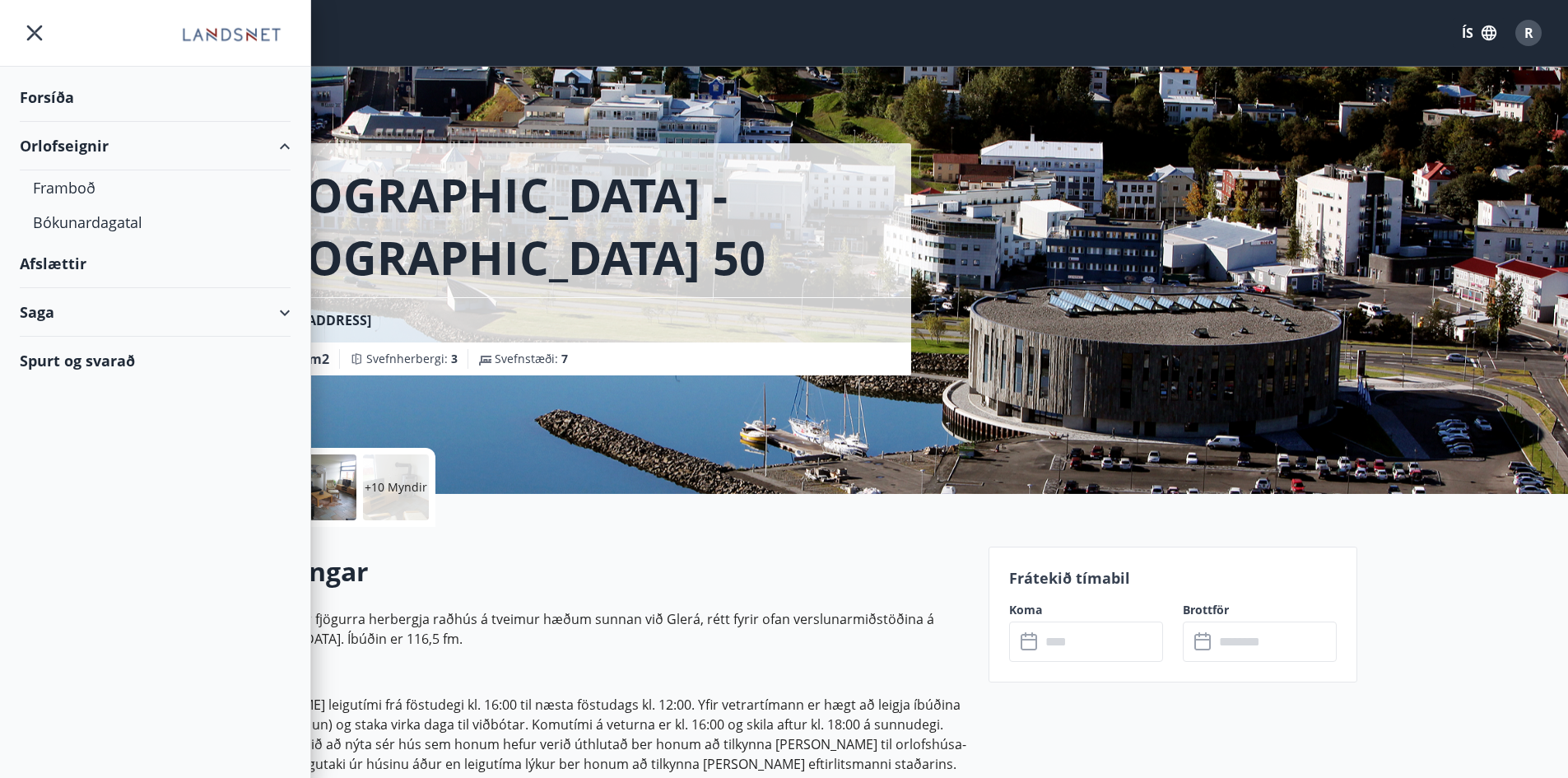
click at [38, 95] on div "Forsíða" at bounding box center [154, 98] width 271 height 49
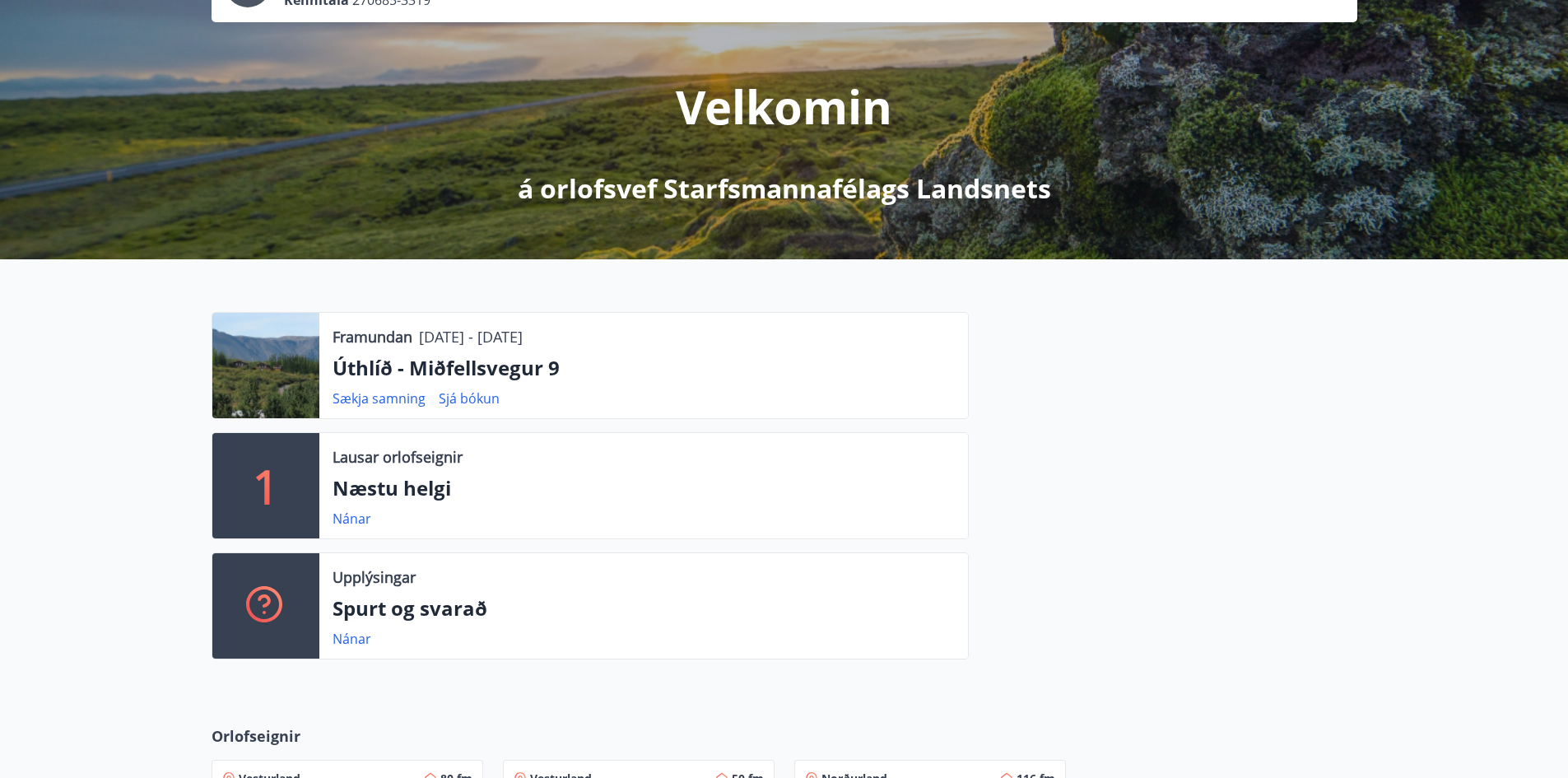
scroll to position [152, 0]
click at [495, 381] on div "Framundan 28.11.2025 - 01.12.2025 Úthlíð - Miðfellsvegur 9 Sækja samning Sjá bó…" at bounding box center [643, 365] width 649 height 106
click at [452, 368] on p "Úthlíð - Miðfellsvegur 9" at bounding box center [644, 367] width 623 height 28
click at [301, 368] on div at bounding box center [266, 365] width 107 height 106
click at [417, 373] on p "Úthlíð - Miðfellsvegur 9" at bounding box center [644, 367] width 623 height 28
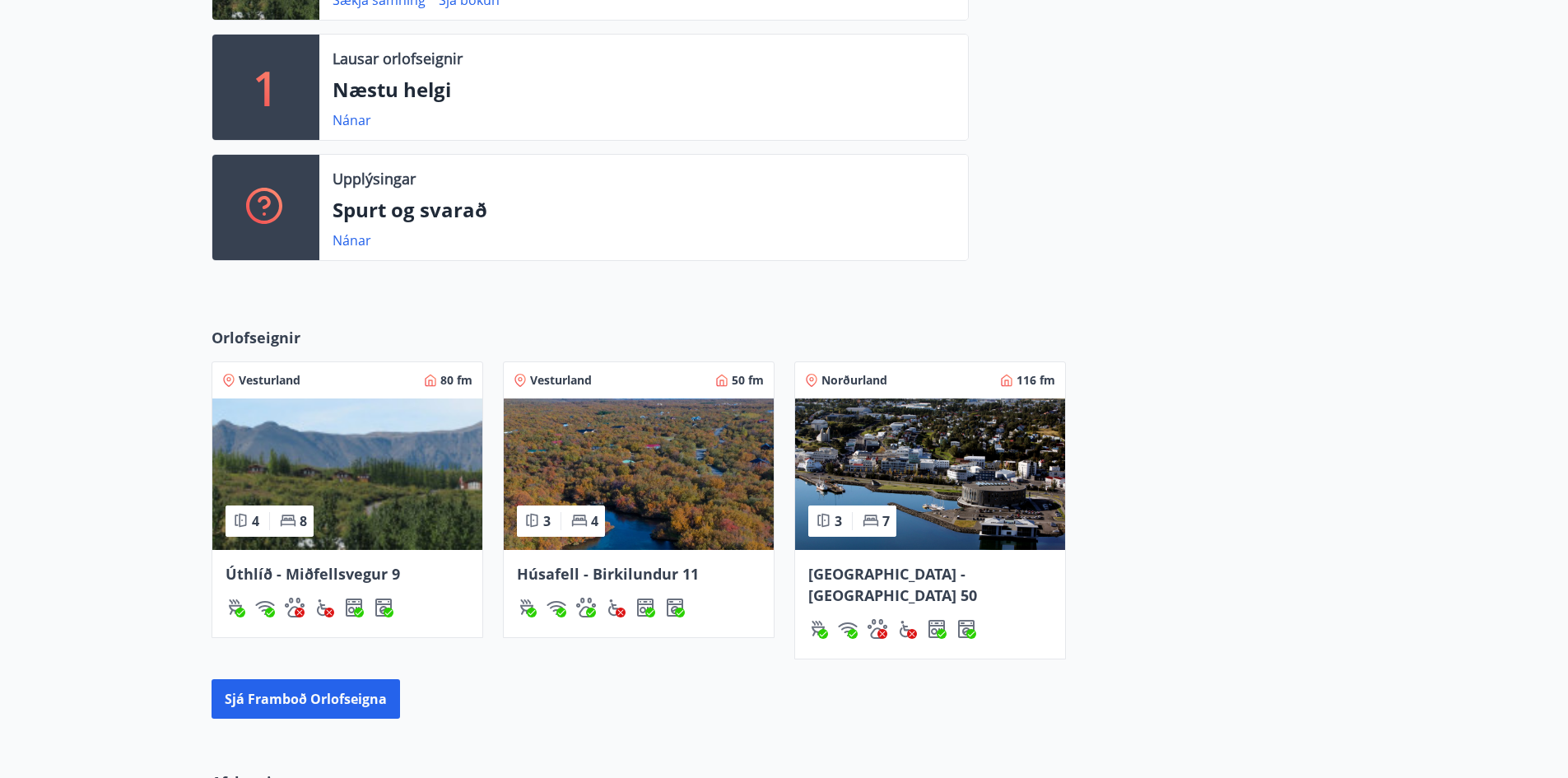
scroll to position [550, 0]
click at [355, 490] on img at bounding box center [347, 474] width 270 height 151
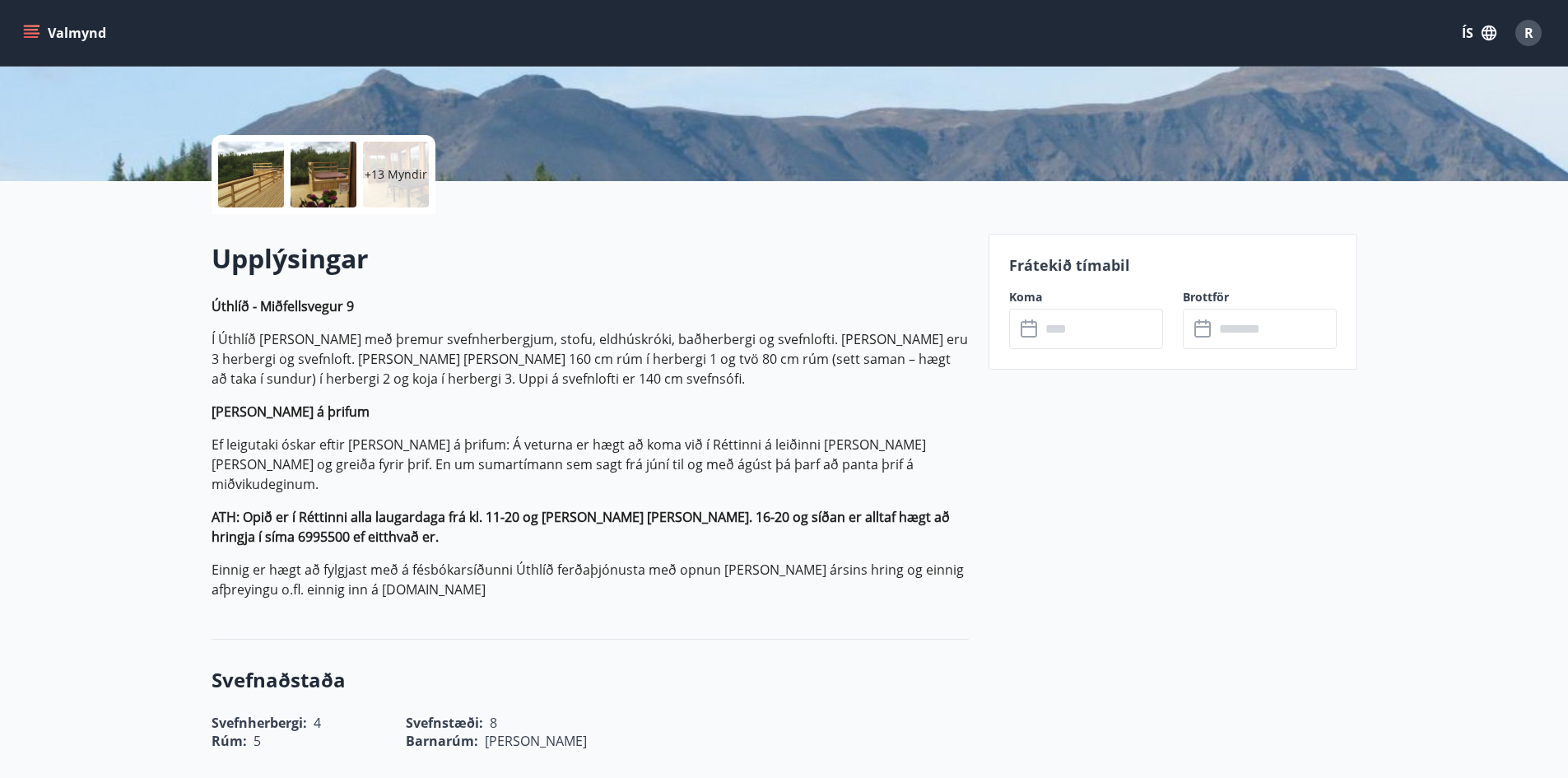
scroll to position [448, 0]
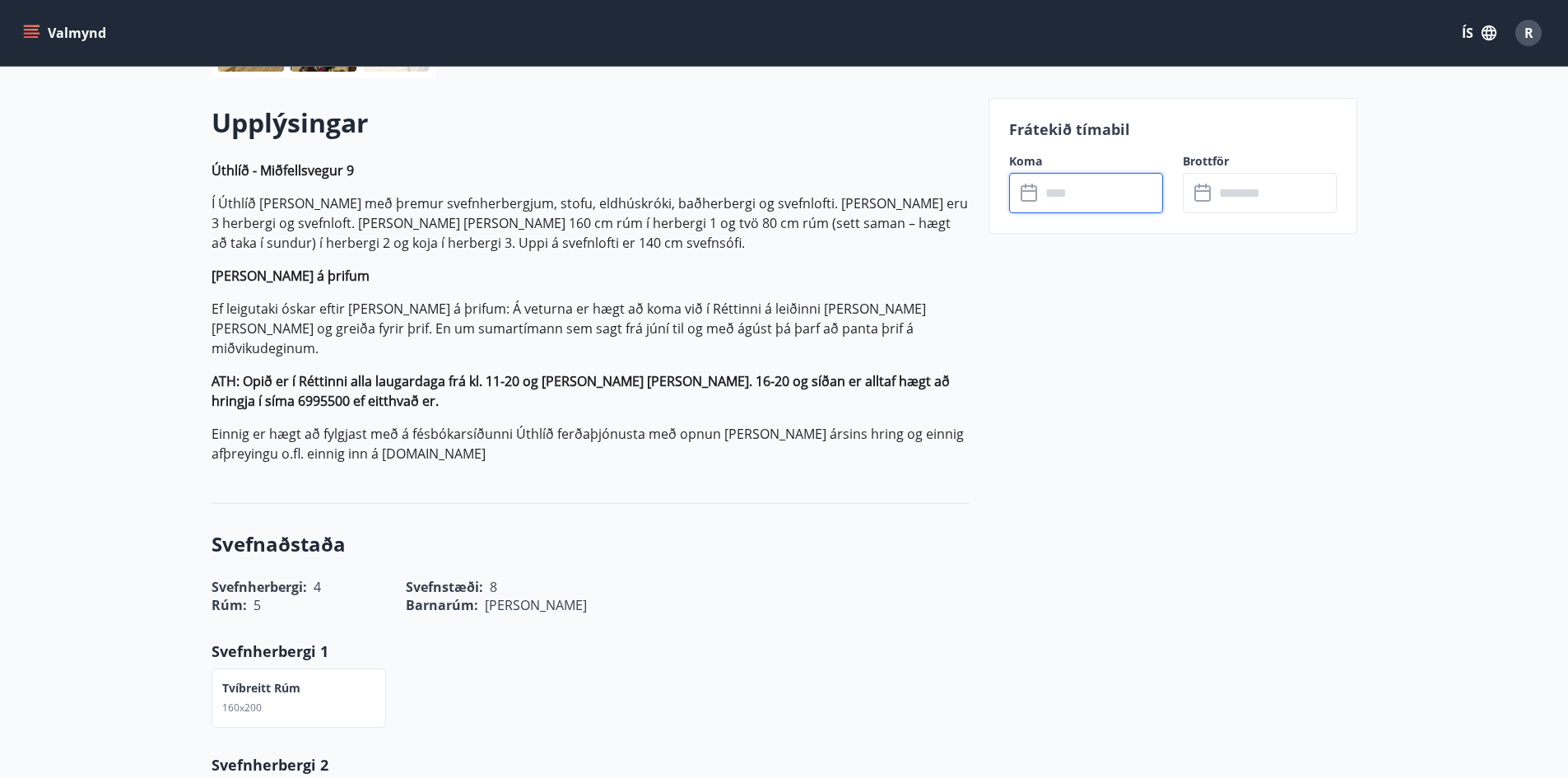
click at [1079, 207] on input "text" at bounding box center [1102, 193] width 122 height 41
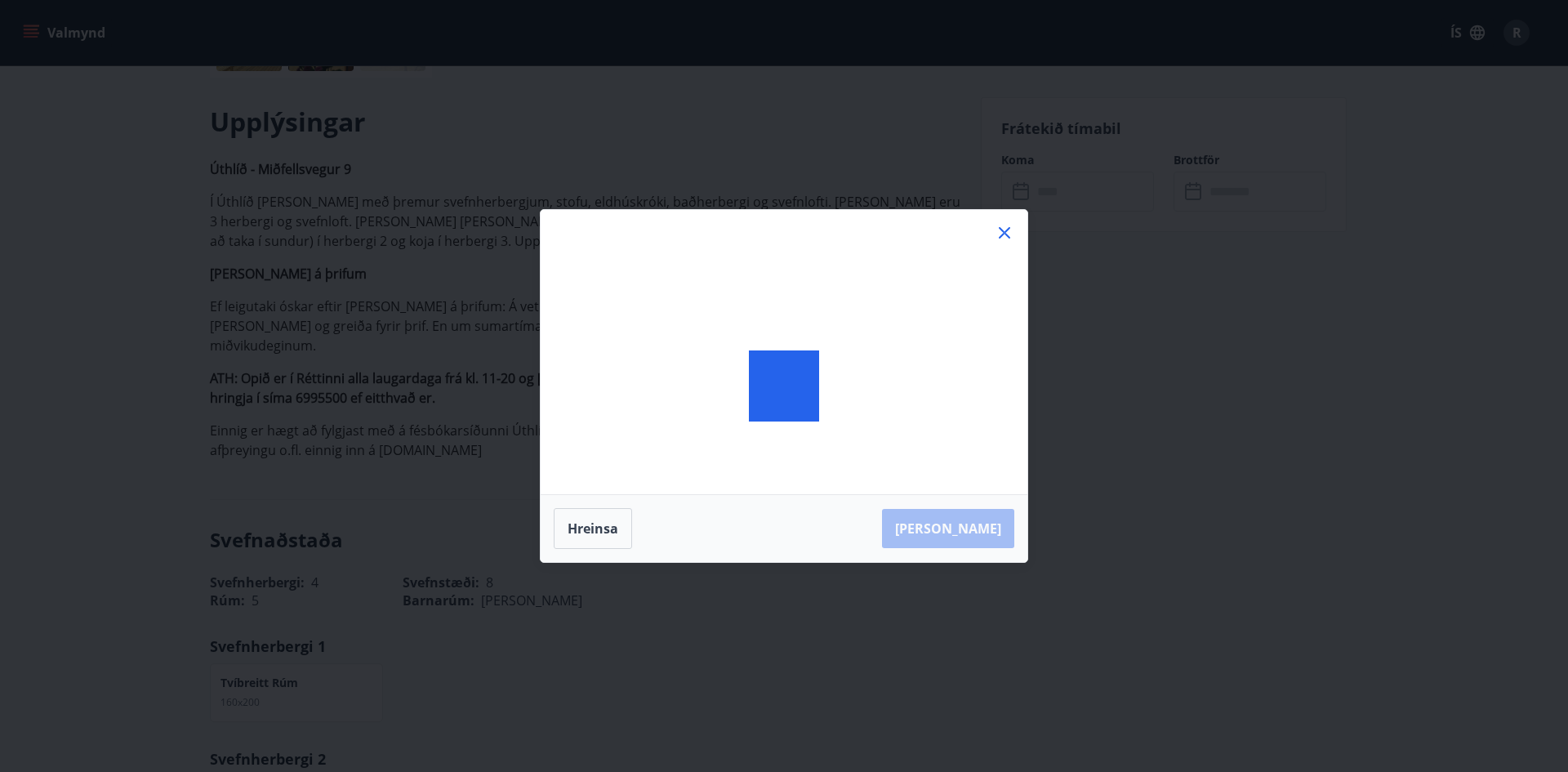
drag, startPoint x: 1071, startPoint y: 205, endPoint x: 843, endPoint y: 548, distance: 411.9
click at [843, 548] on div "Hreinsa Taka Frá" at bounding box center [784, 386] width 1568 height 772
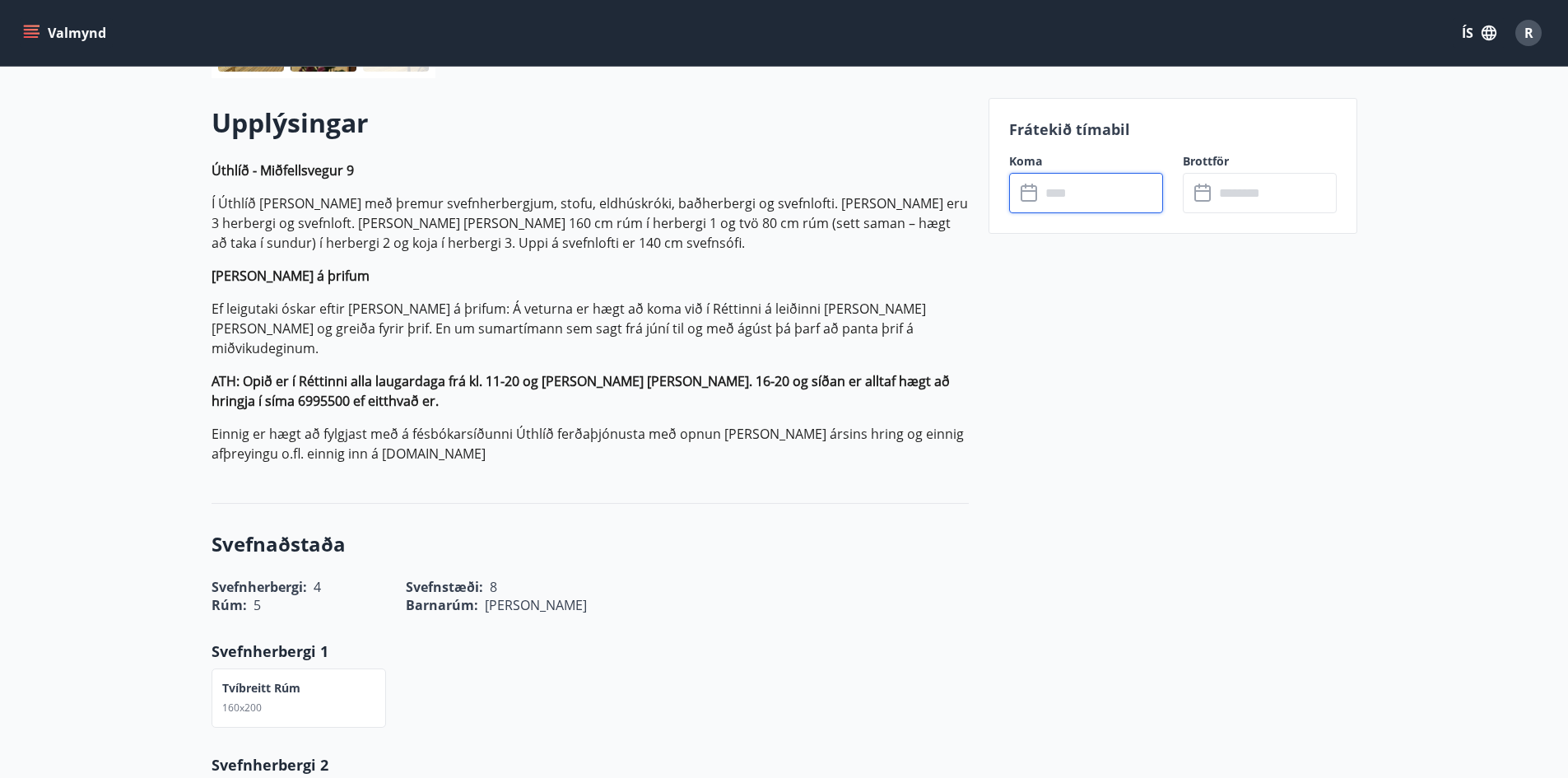
click at [1100, 189] on input "text" at bounding box center [1102, 193] width 122 height 41
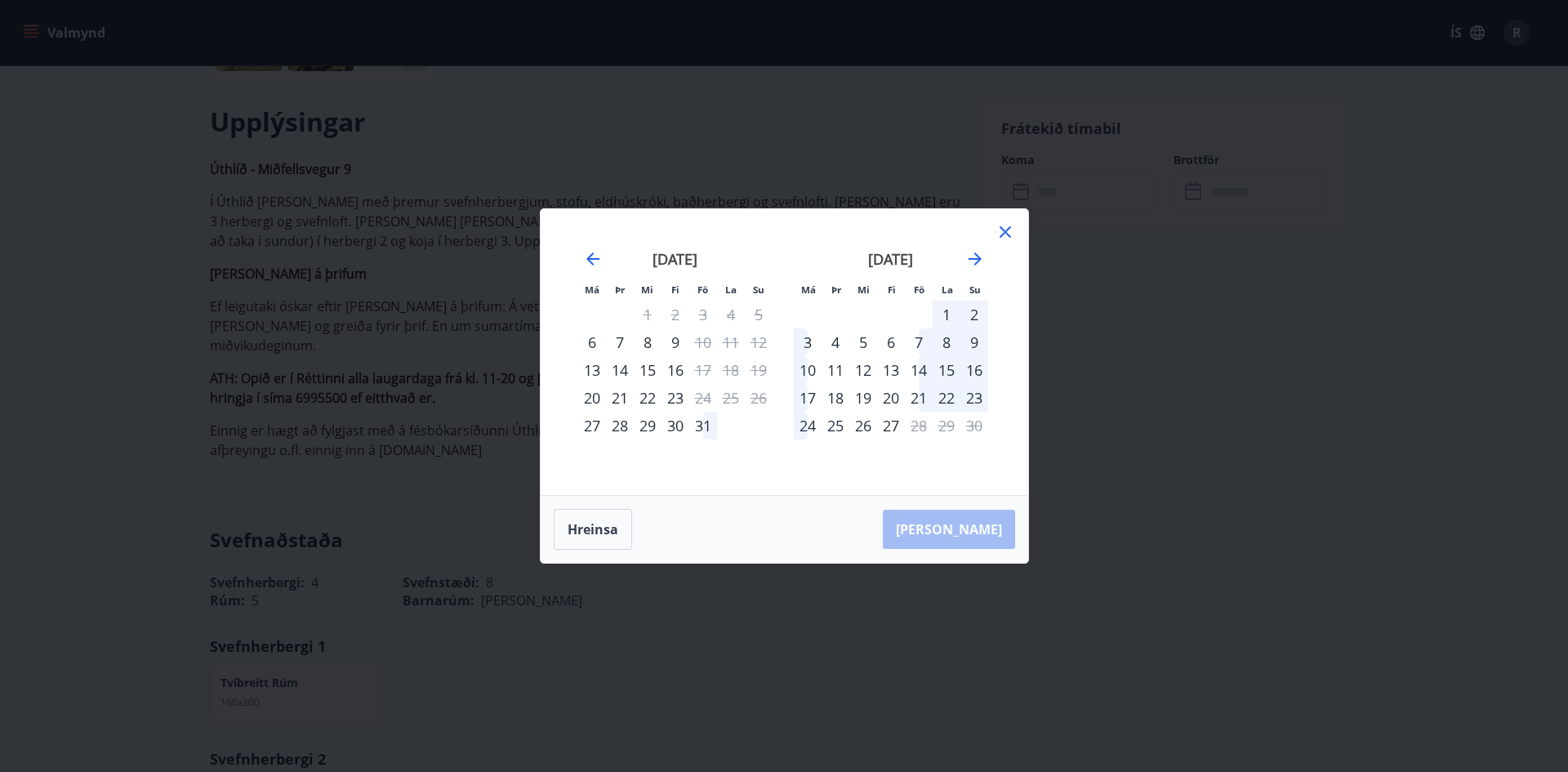
click at [1007, 239] on icon at bounding box center [1005, 232] width 19 height 19
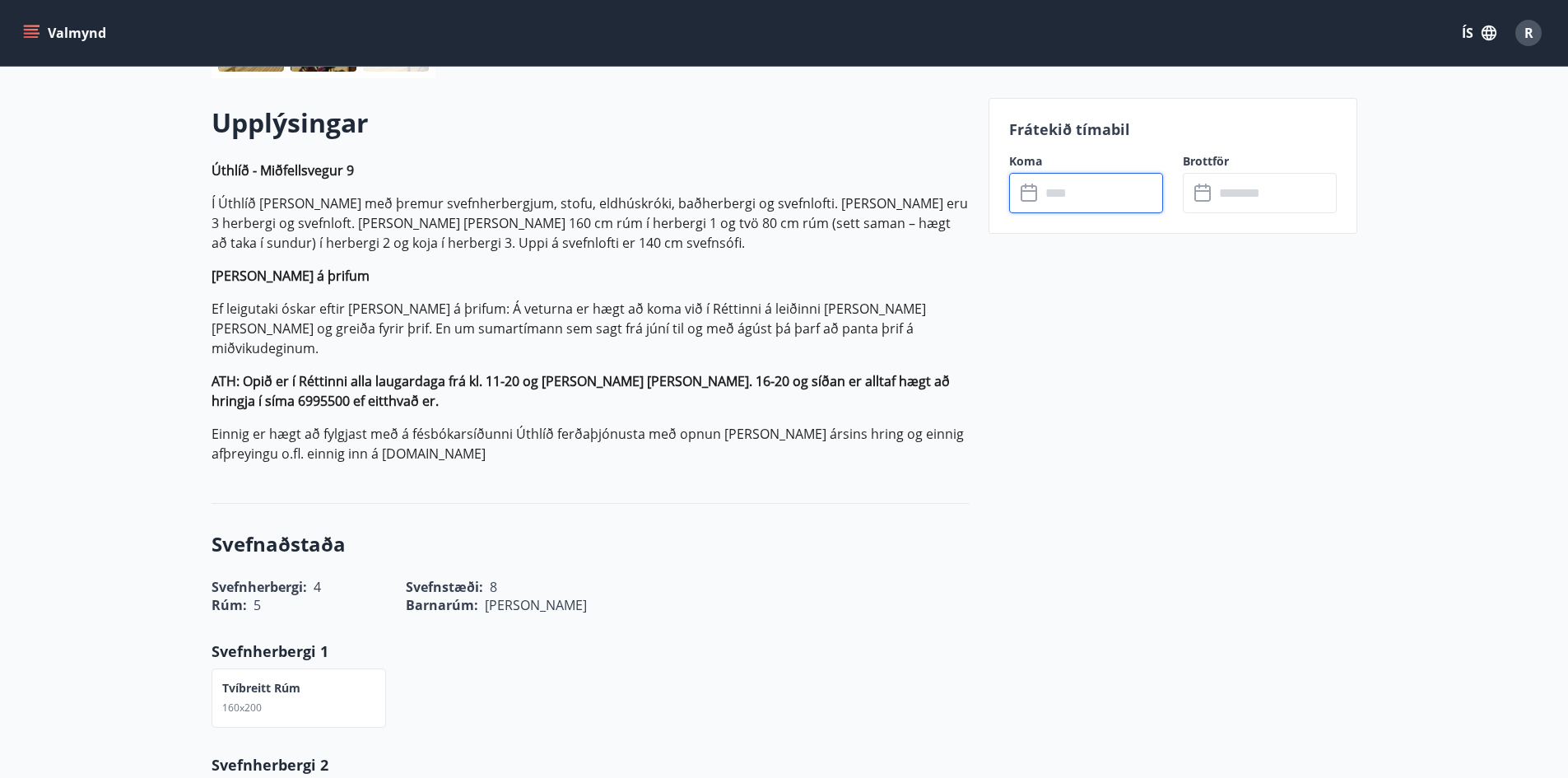
scroll to position [0, 0]
